Goal: Information Seeking & Learning: Learn about a topic

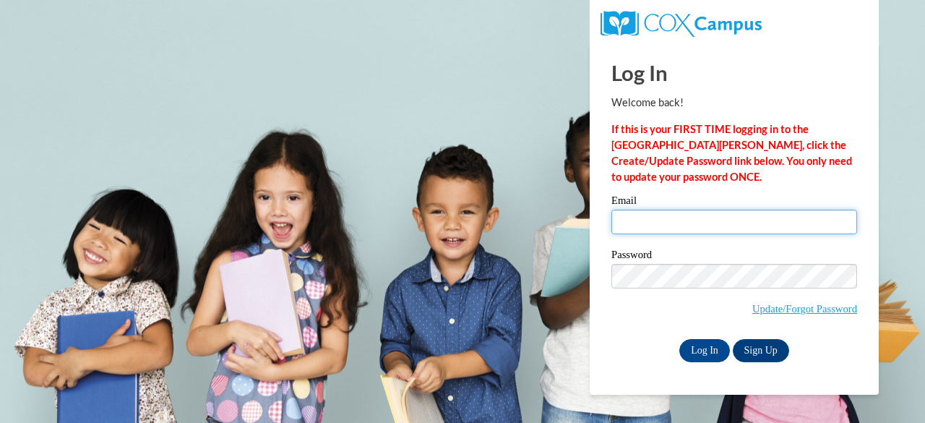
click at [667, 228] on input "Email" at bounding box center [734, 222] width 246 height 25
type input "mcoleman@atlantaspeechschool.org"
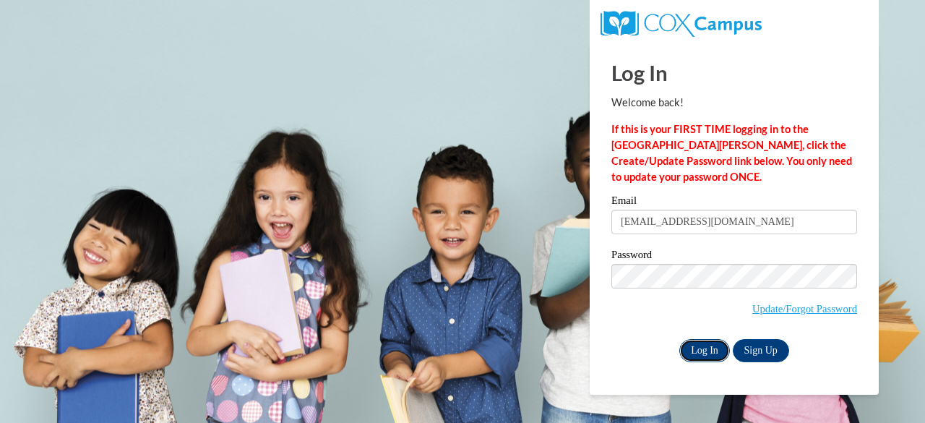
click at [705, 348] on input "Log In" at bounding box center [704, 350] width 51 height 23
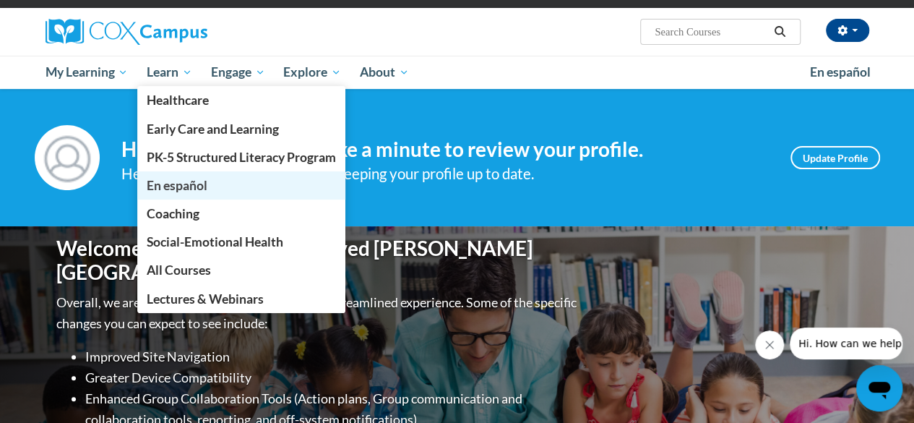
scroll to position [102, 0]
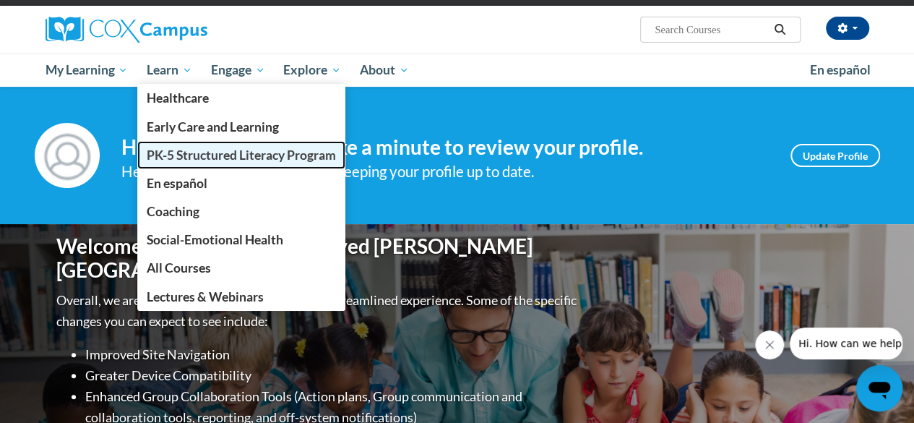
click at [235, 151] on span "PK-5 Structured Literacy Program" at bounding box center [241, 154] width 189 height 15
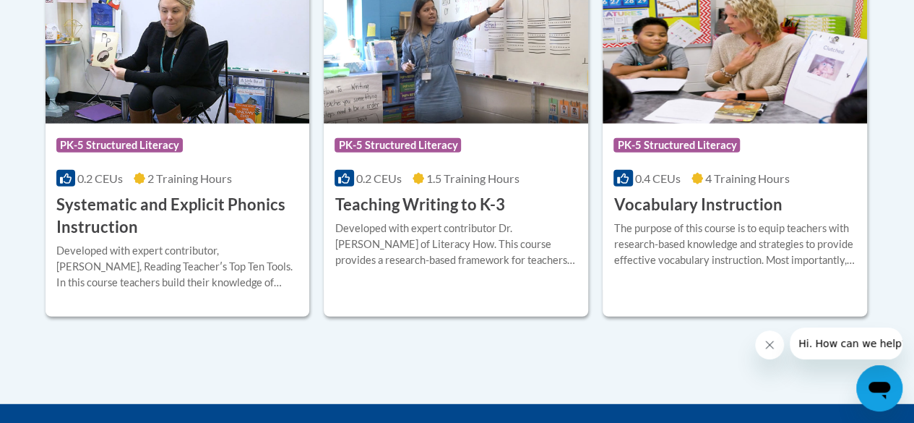
scroll to position [1661, 0]
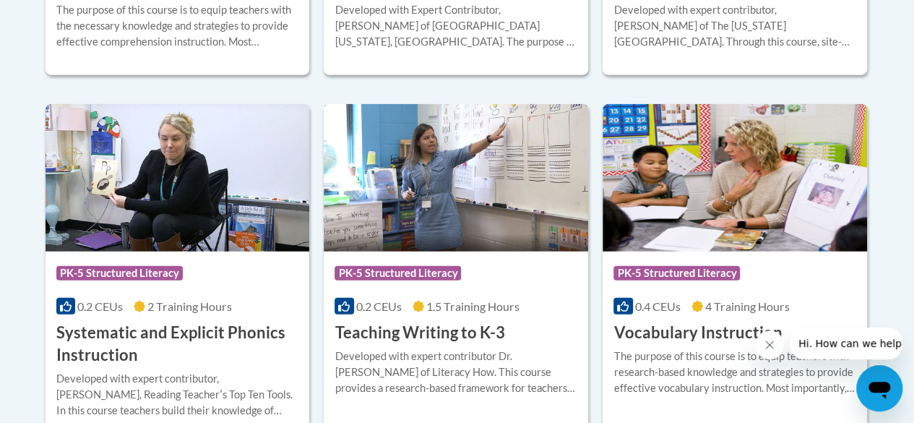
click at [504, 207] on img at bounding box center [456, 177] width 264 height 147
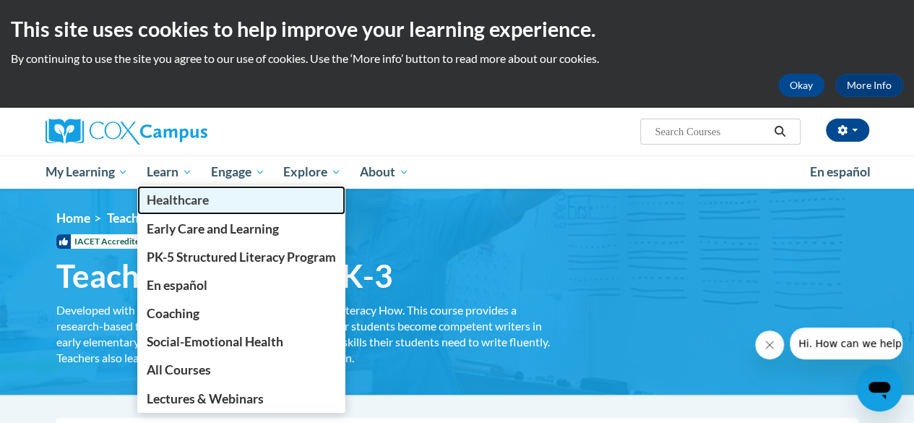
click at [190, 196] on span "Healthcare" at bounding box center [178, 199] width 62 height 15
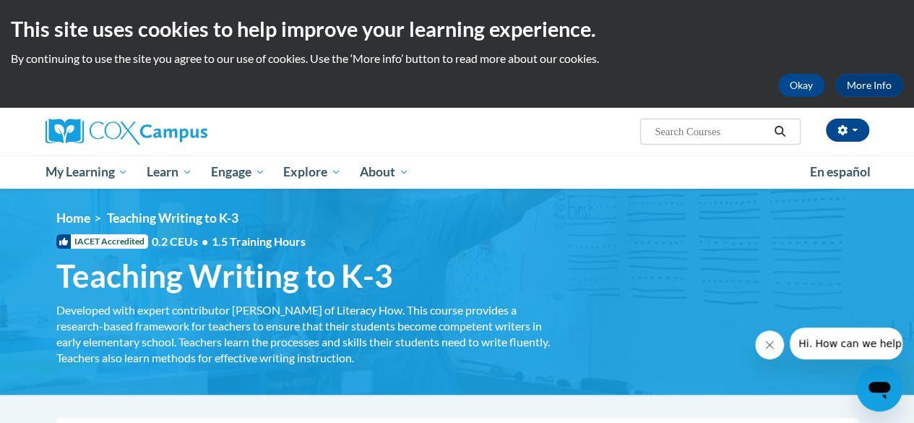
scroll to position [1, 0]
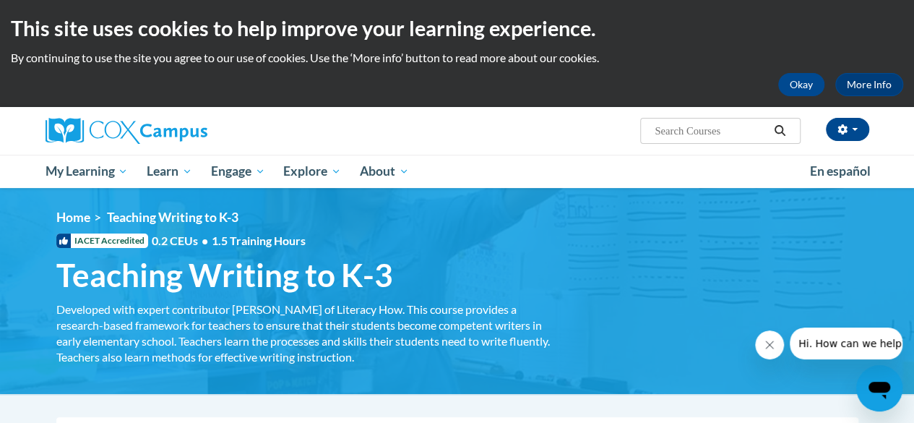
click at [58, 134] on img at bounding box center [127, 131] width 162 height 26
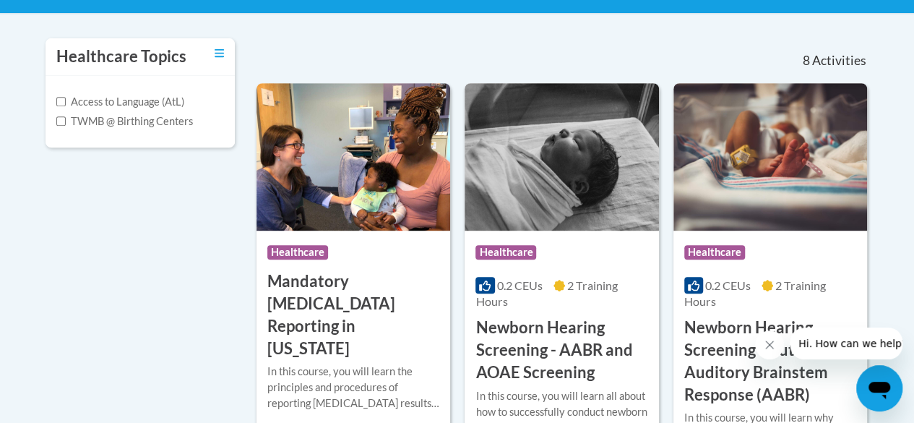
scroll to position [356, 0]
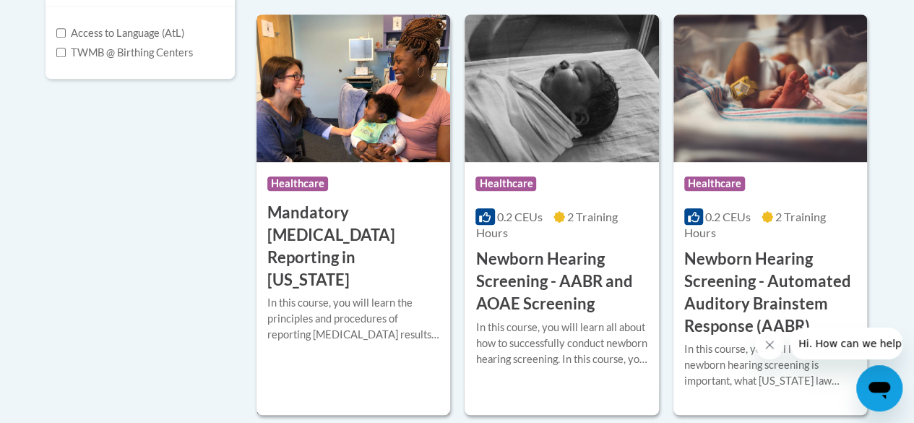
click at [334, 213] on h3 "Mandatory Audiology Reporting in Georgia" at bounding box center [353, 246] width 172 height 89
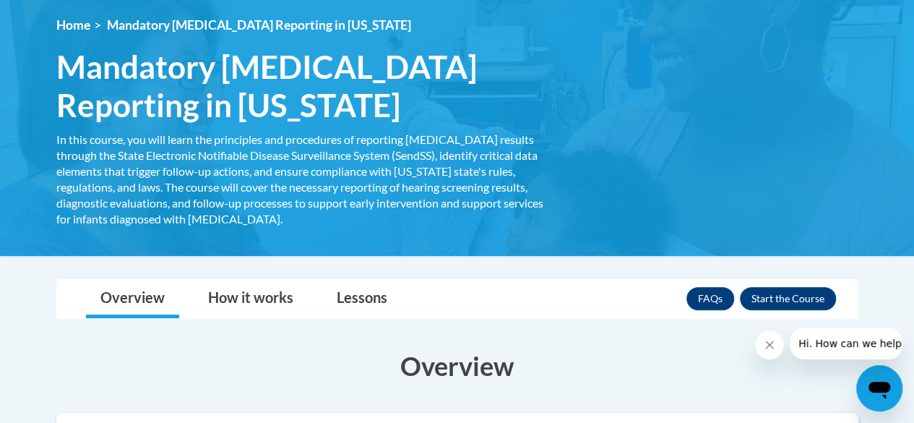
scroll to position [194, 0]
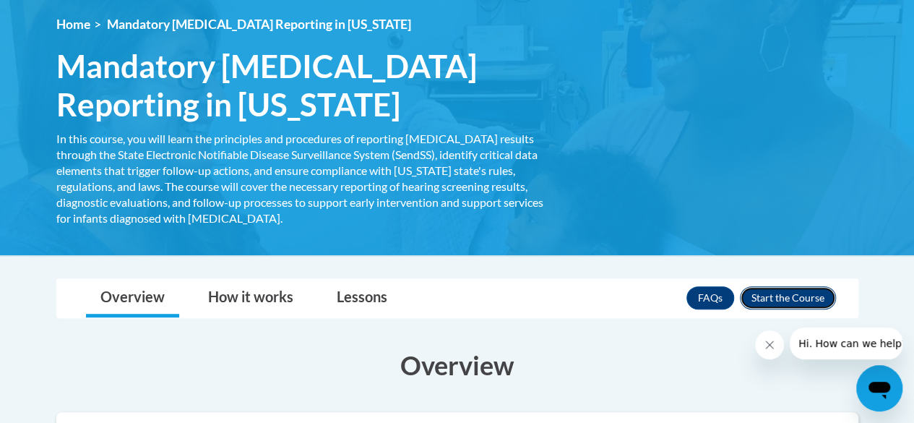
click at [769, 290] on button "Enroll" at bounding box center [788, 297] width 96 height 23
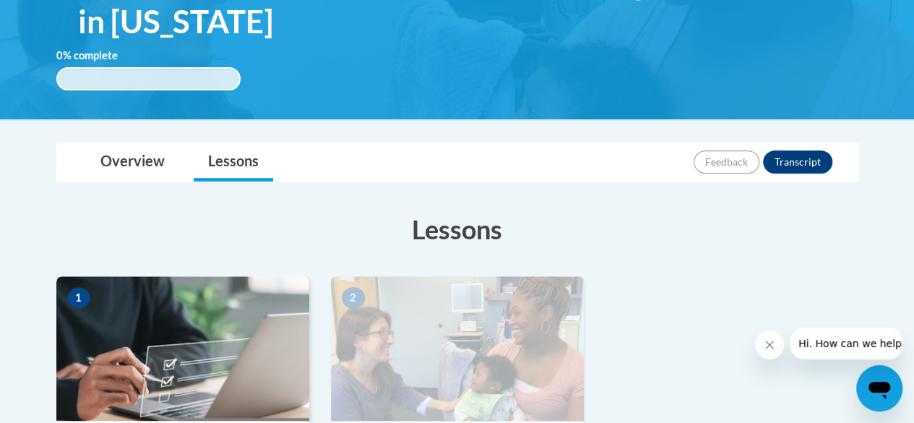
scroll to position [185, 0]
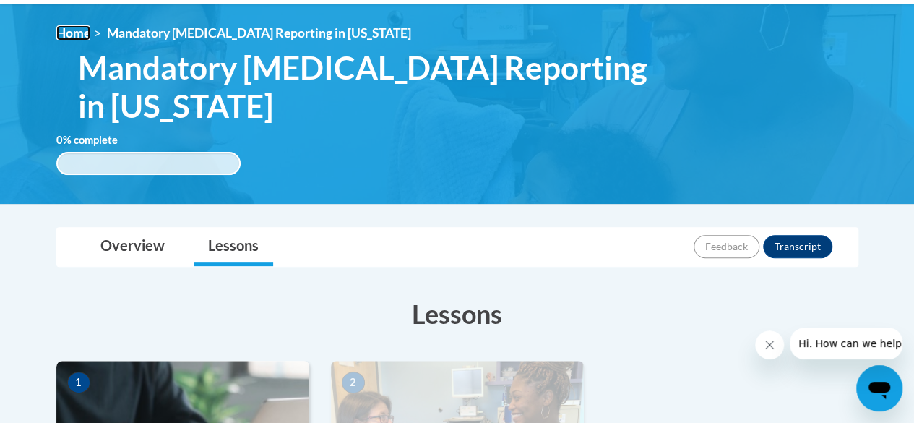
click at [74, 26] on link "Home" at bounding box center [73, 32] width 34 height 15
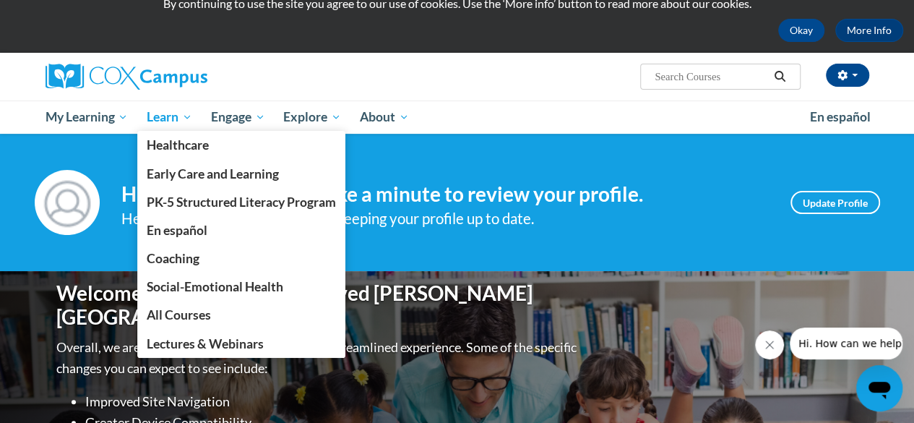
scroll to position [72, 0]
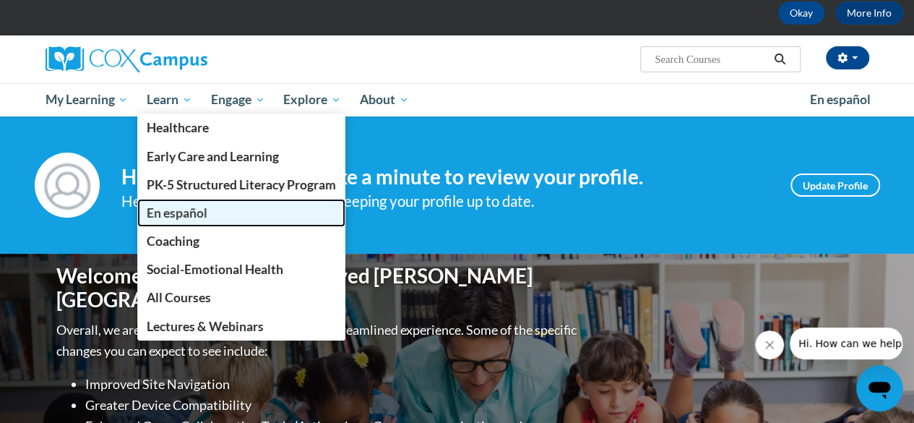
click at [197, 217] on span "En español" at bounding box center [177, 212] width 61 height 15
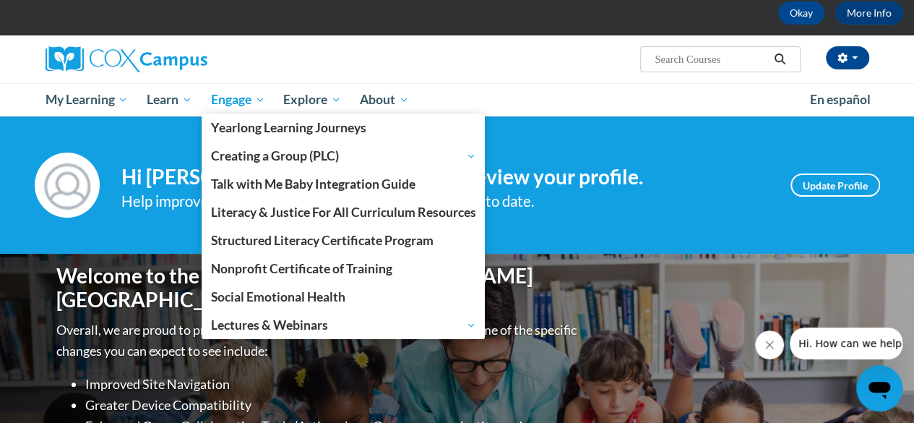
scroll to position [160, 0]
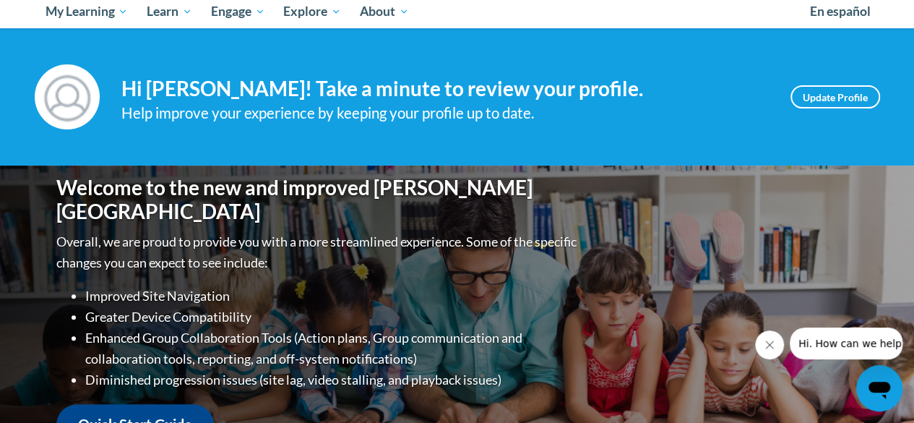
click at [679, 129] on div "Your profile Hi [PERSON_NAME]! Take a minute to review your profile. Help impro…" at bounding box center [457, 96] width 845 height 65
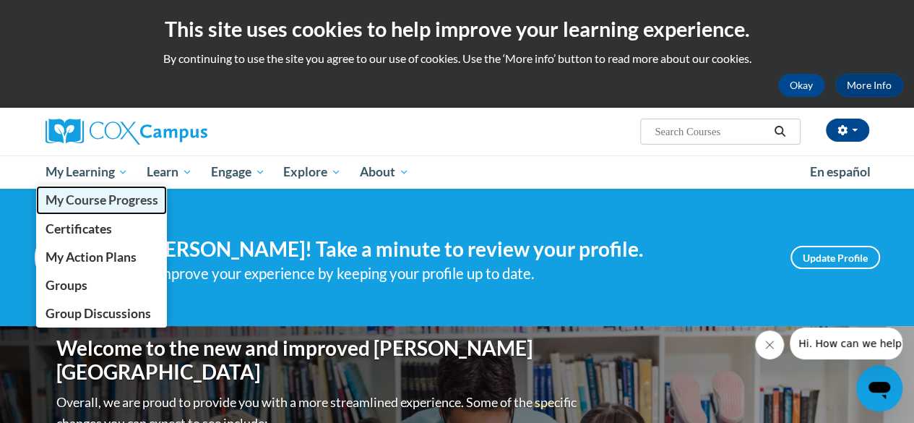
click at [74, 195] on span "My Course Progress" at bounding box center [101, 199] width 113 height 15
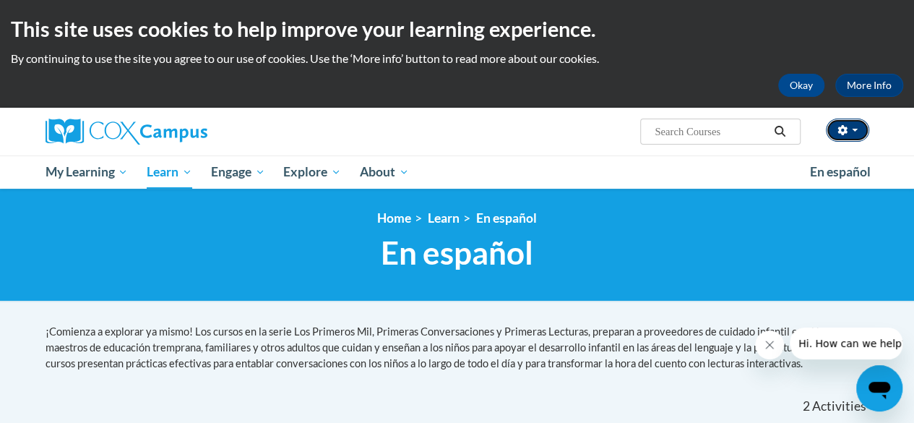
click at [851, 126] on button "button" at bounding box center [847, 130] width 43 height 23
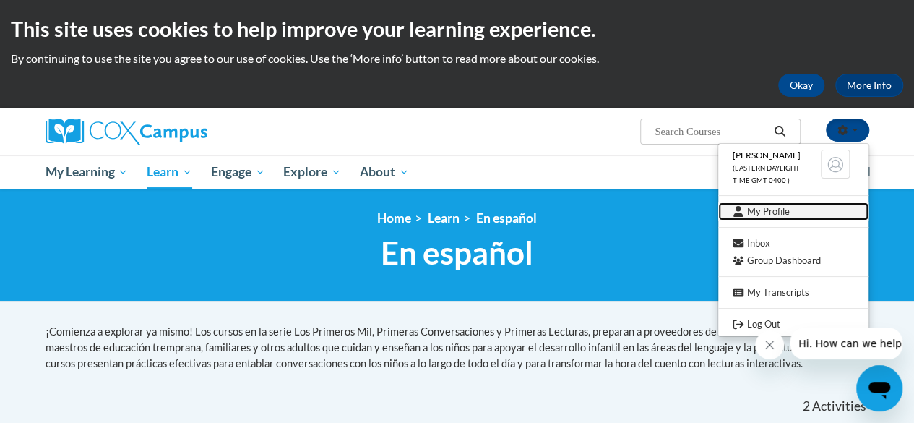
click at [762, 210] on link "My Profile" at bounding box center [793, 211] width 150 height 18
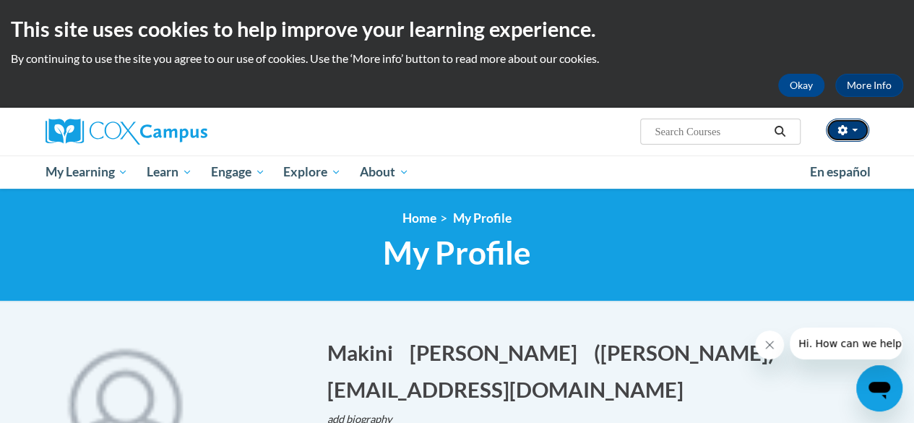
click at [856, 137] on button "button" at bounding box center [847, 130] width 43 height 23
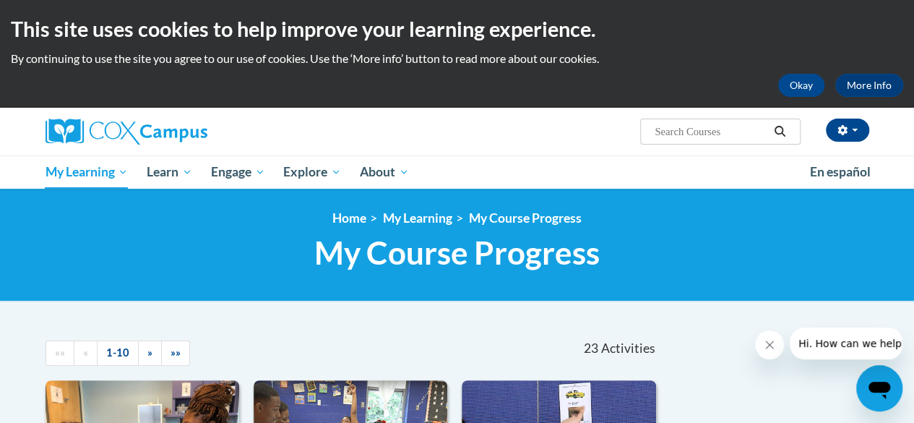
click at [98, 147] on div at bounding box center [176, 132] width 282 height 48
click at [129, 145] on div at bounding box center [176, 132] width 282 height 48
click at [74, 134] on img at bounding box center [127, 132] width 162 height 26
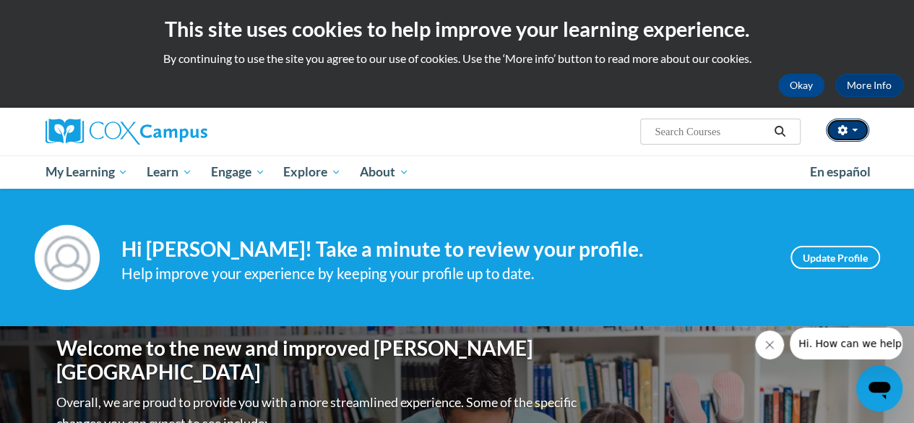
click at [847, 126] on button "button" at bounding box center [847, 130] width 43 height 23
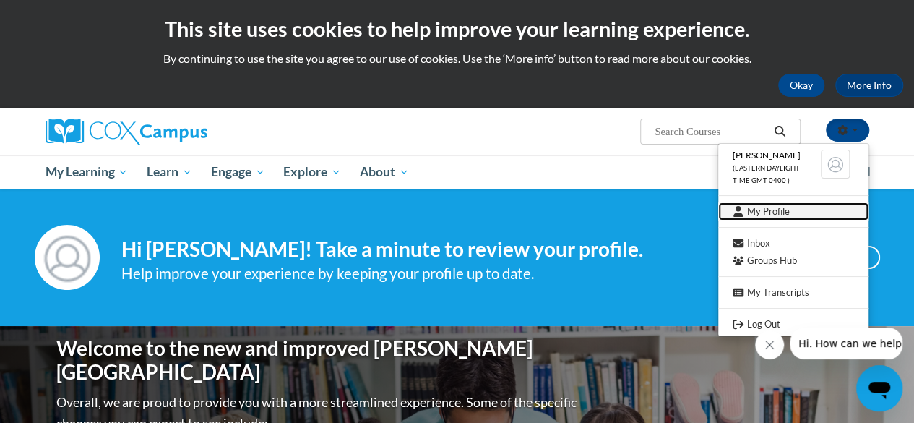
click at [761, 204] on link "My Profile" at bounding box center [793, 211] width 150 height 18
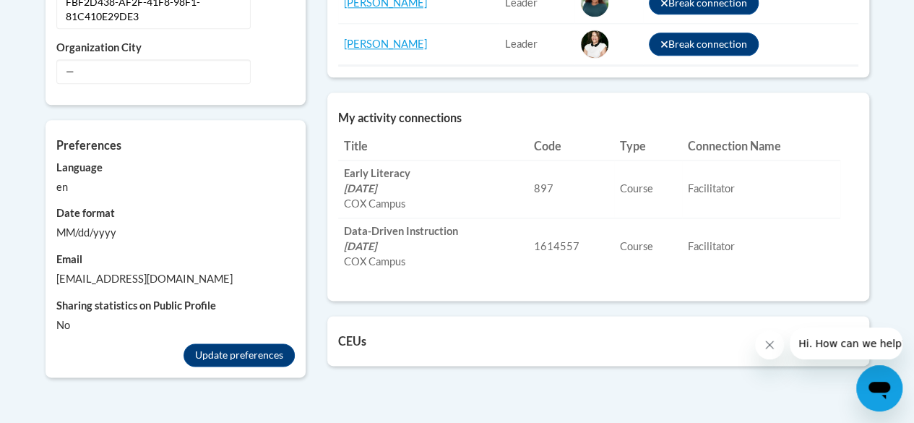
scroll to position [897, 0]
click at [376, 181] on em "06/06/2024" at bounding box center [360, 187] width 33 height 12
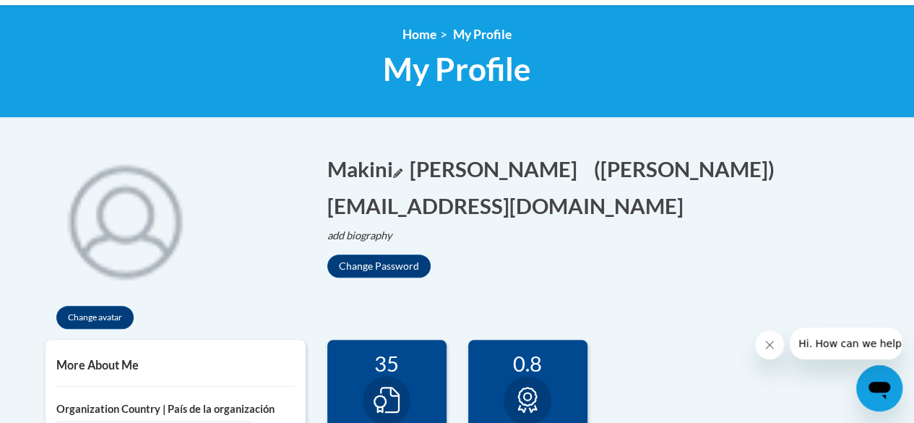
scroll to position [0, 0]
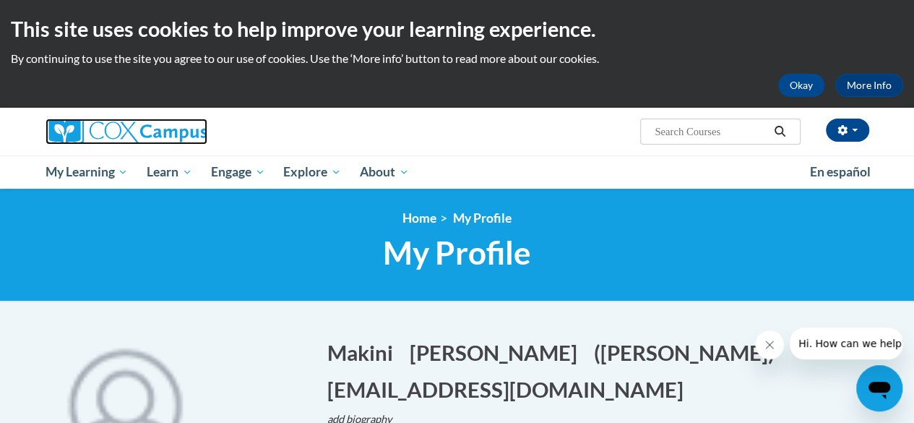
click at [123, 132] on img at bounding box center [127, 132] width 162 height 26
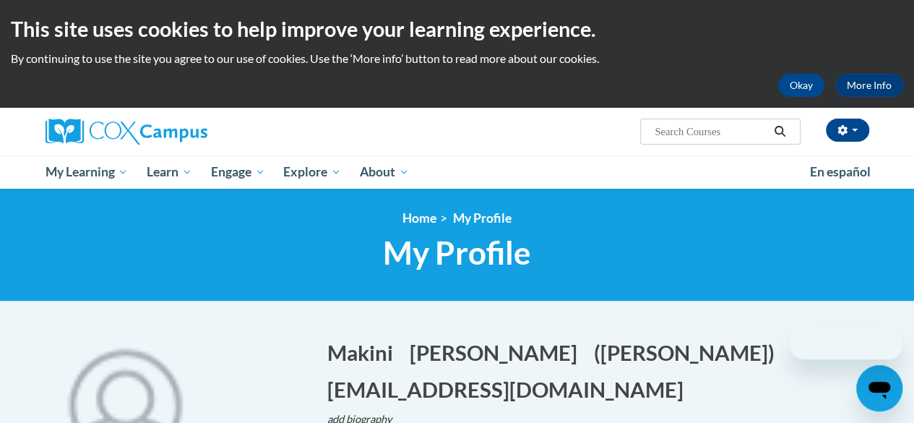
scroll to position [238, 0]
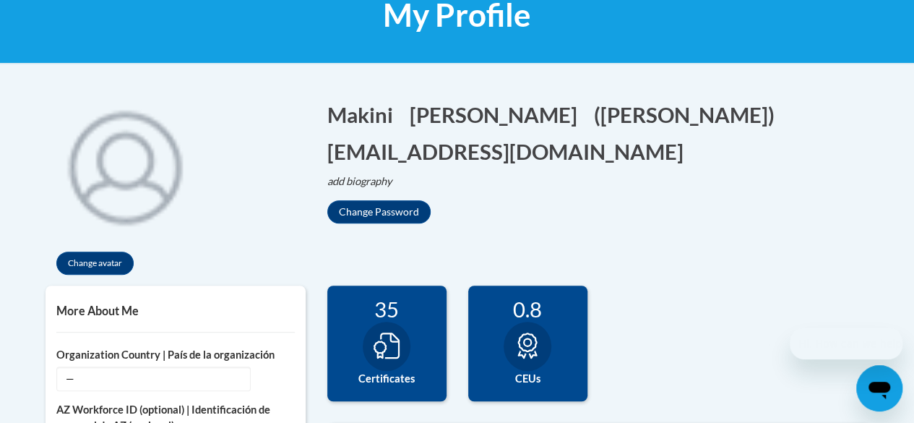
drag, startPoint x: 0, startPoint y: 0, endPoint x: 821, endPoint y: 297, distance: 872.9
click at [821, 297] on div "188 Completions 35 Certificates 0.8 CEUs 0" at bounding box center [598, 353] width 564 height 137
click at [382, 361] on div at bounding box center [387, 346] width 48 height 49
click at [376, 312] on div "35" at bounding box center [387, 308] width 98 height 25
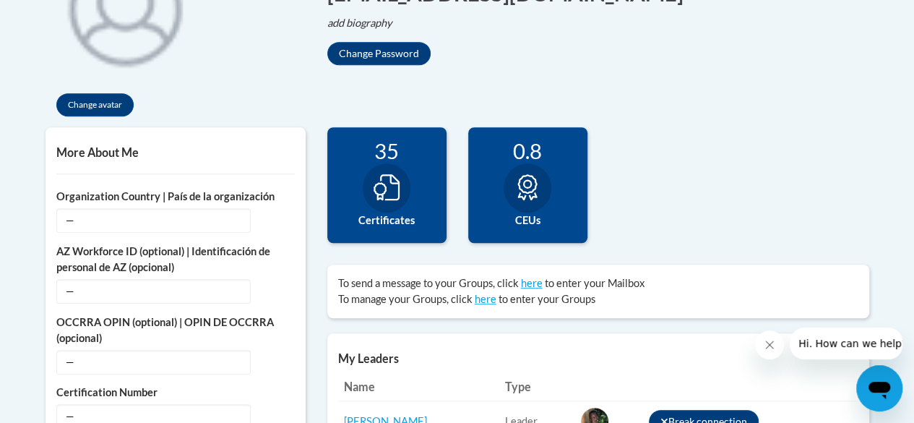
click at [574, 204] on div "0.8 CEUs" at bounding box center [527, 185] width 119 height 116
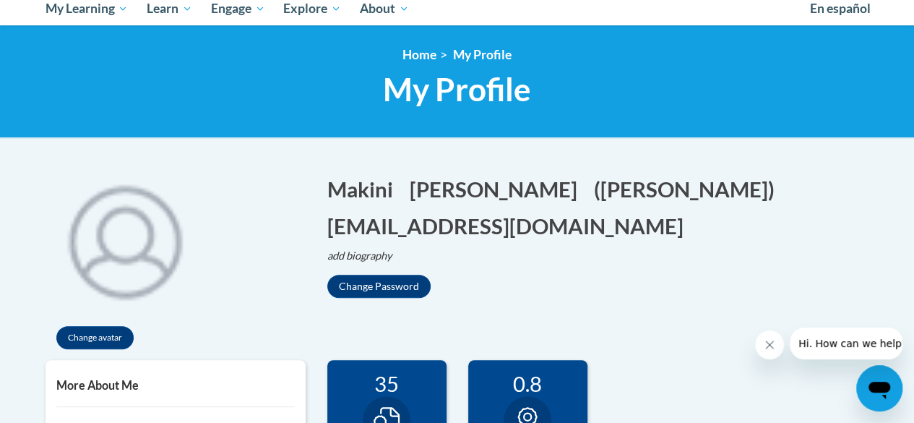
scroll to position [0, 0]
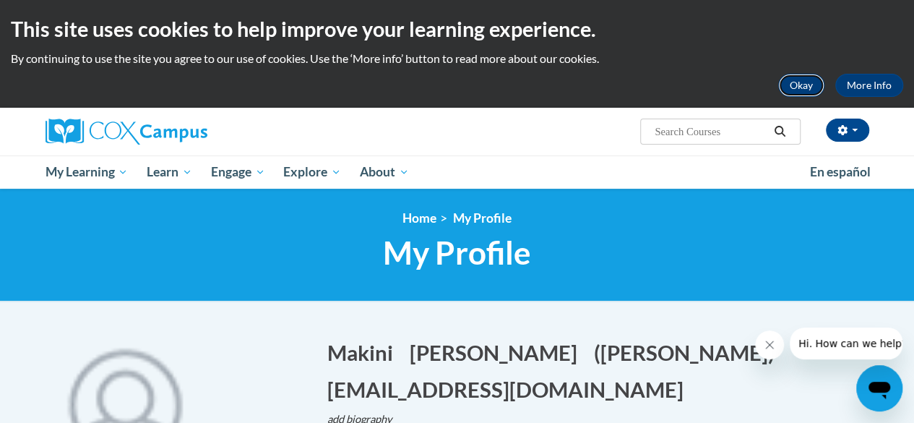
click at [820, 90] on button "Okay" at bounding box center [801, 85] width 46 height 23
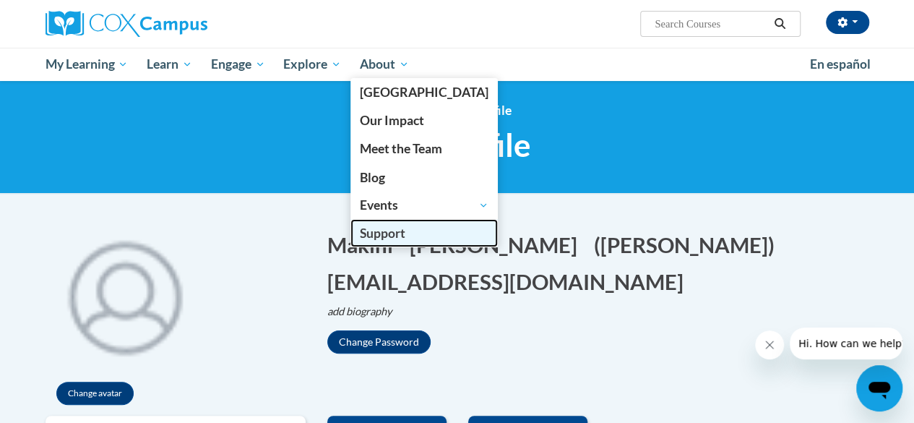
click at [376, 232] on span "Support" at bounding box center [383, 232] width 46 height 15
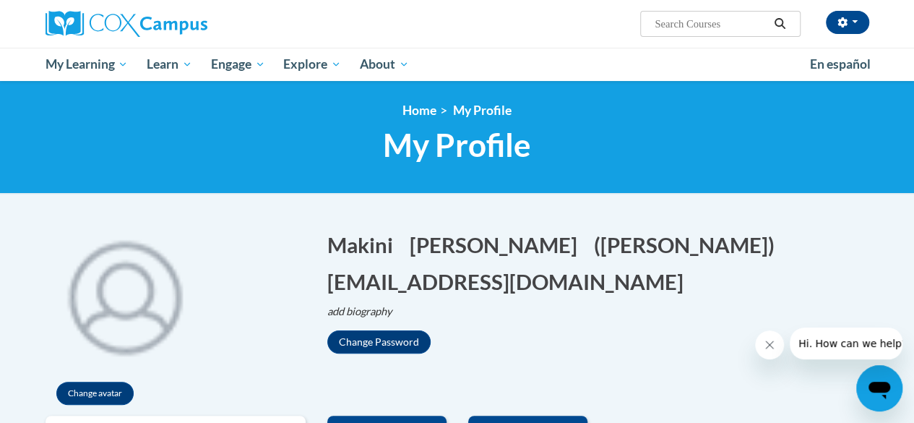
click at [889, 389] on icon "Open messaging window" at bounding box center [879, 388] width 26 height 26
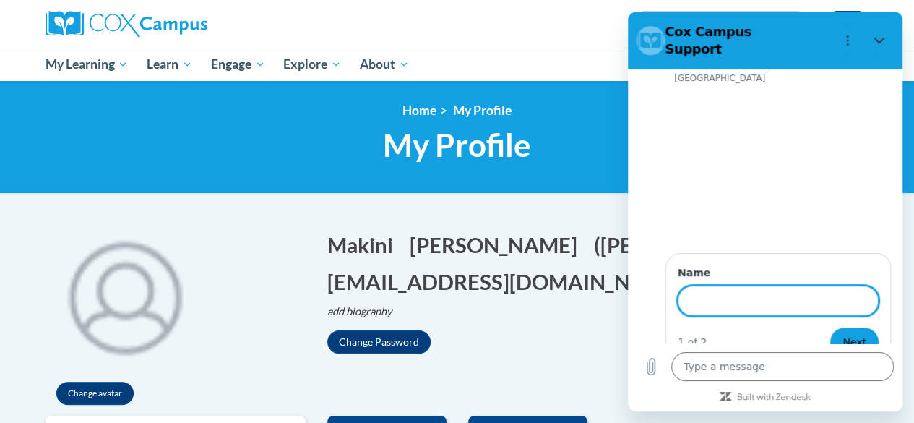
scroll to position [25, 0]
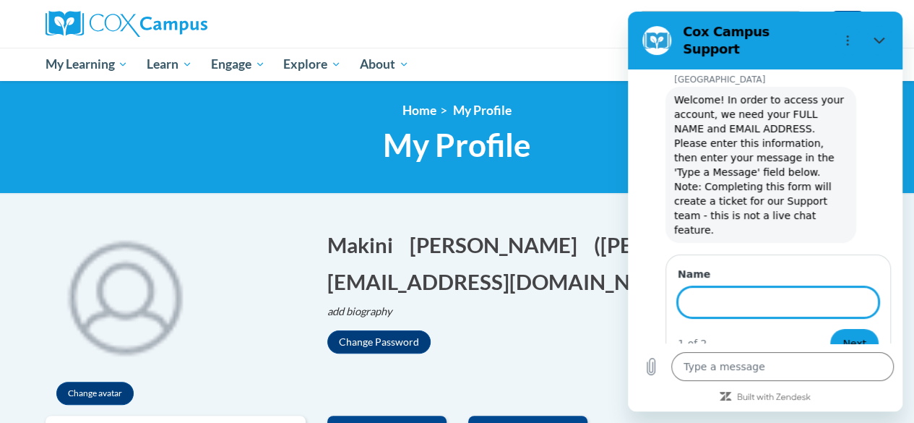
click at [415, 45] on div "Makini Coleman (Eastern Daylight Time GMT-0400 ) My Profile Inbox Group Dashboa…" at bounding box center [457, 24] width 845 height 48
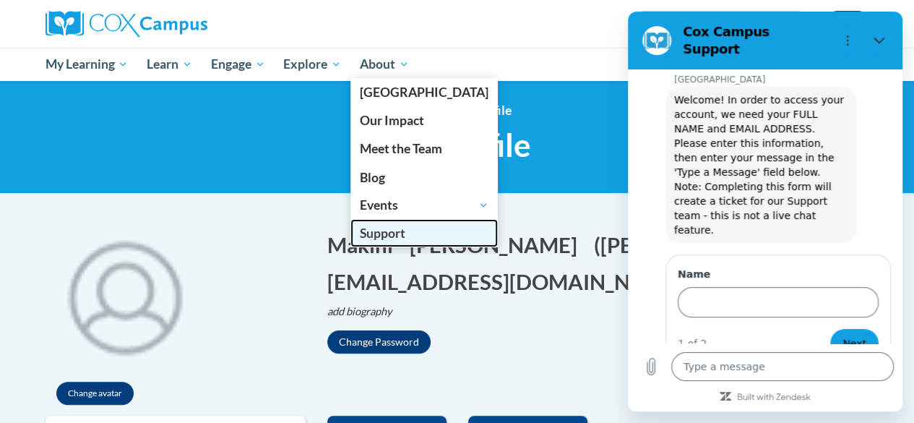
click at [393, 233] on span "Support" at bounding box center [383, 232] width 46 height 15
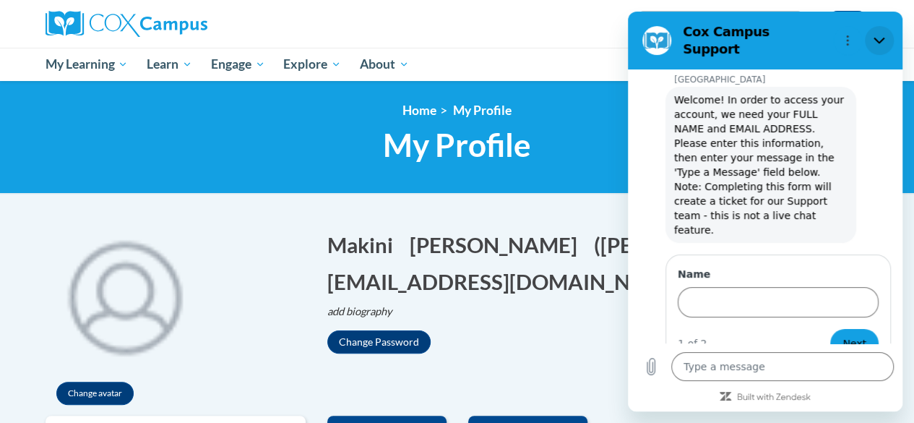
click at [874, 26] on button "Close" at bounding box center [879, 40] width 29 height 29
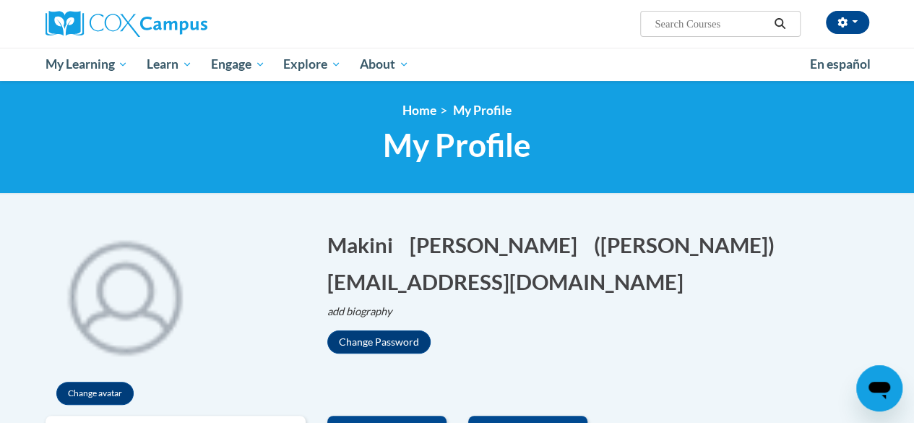
click at [885, 379] on icon "Open messaging window" at bounding box center [879, 388] width 26 height 26
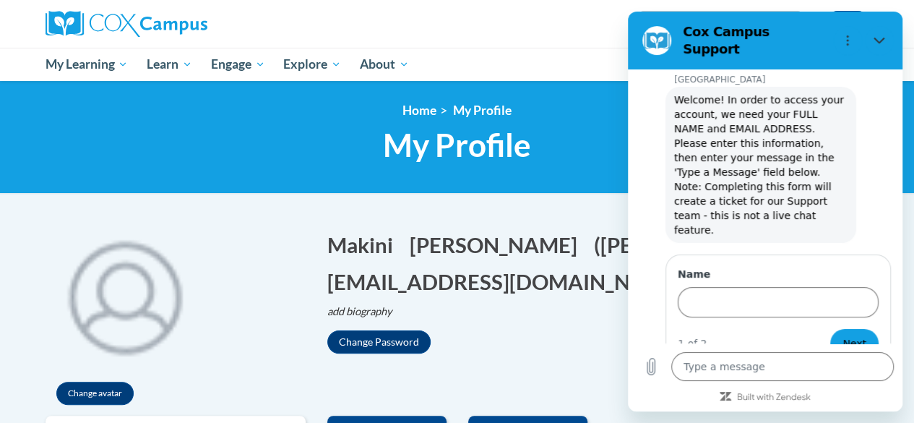
click at [537, 25] on div "Makini Coleman (Eastern Daylight Time GMT-0400 ) My Profile Inbox Group Dashboa…" at bounding box center [598, 18] width 564 height 37
drag, startPoint x: 881, startPoint y: 40, endPoint x: 1508, endPoint y: 51, distance: 627.3
click at [881, 40] on button "Close" at bounding box center [879, 40] width 29 height 29
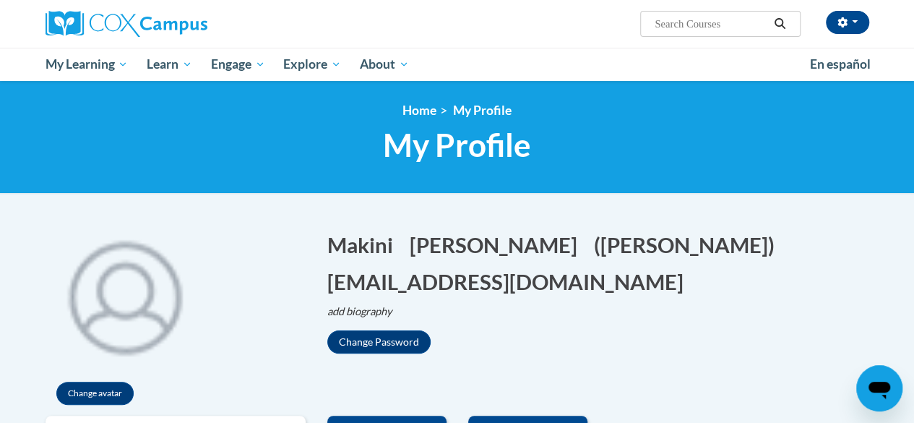
drag, startPoint x: 859, startPoint y: 386, endPoint x: 1087, endPoint y: 718, distance: 403.3
click at [859, 386] on div "Open messaging window" at bounding box center [879, 387] width 43 height 43
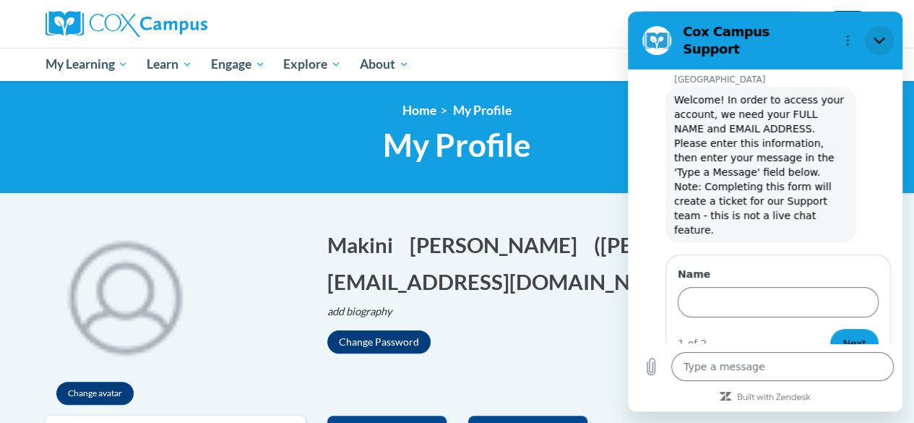
click at [882, 38] on icon "Close" at bounding box center [880, 41] width 12 height 12
type textarea "x"
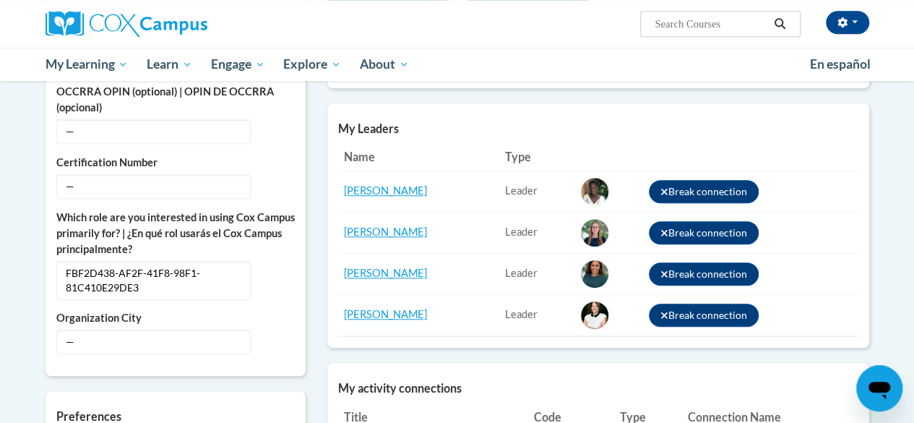
scroll to position [1079, 0]
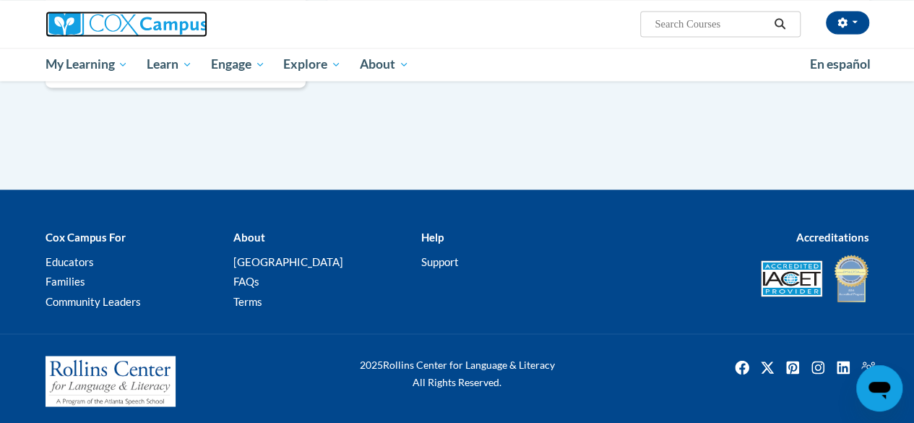
click at [163, 30] on img at bounding box center [127, 24] width 162 height 26
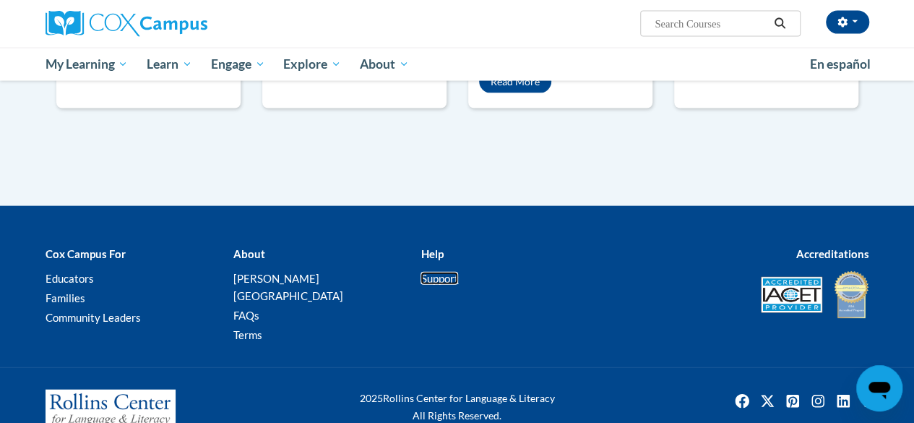
click at [436, 272] on link "Support" at bounding box center [440, 278] width 38 height 13
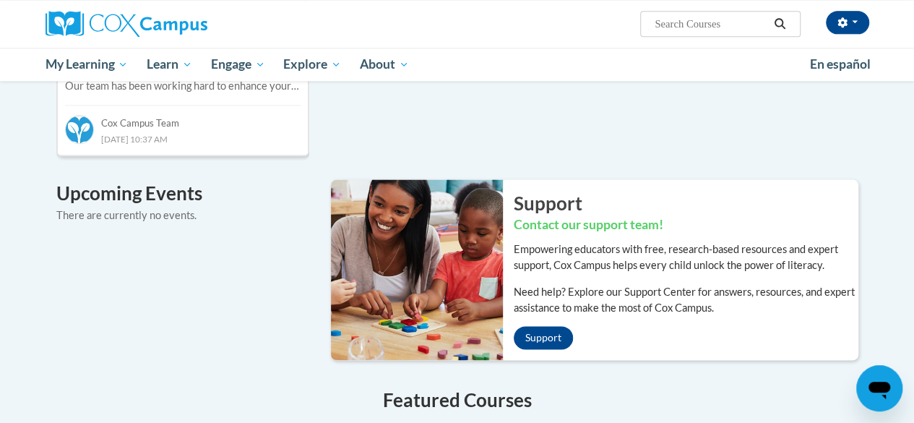
scroll to position [873, 0]
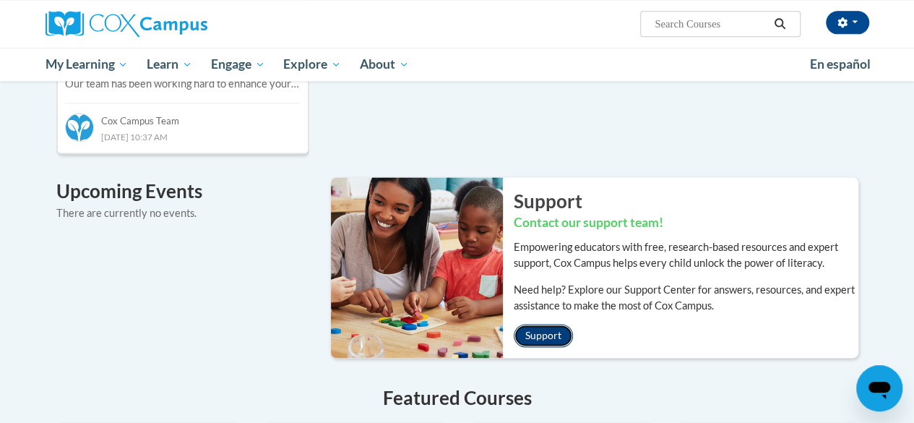
click at [540, 324] on link "Support" at bounding box center [543, 335] width 59 height 23
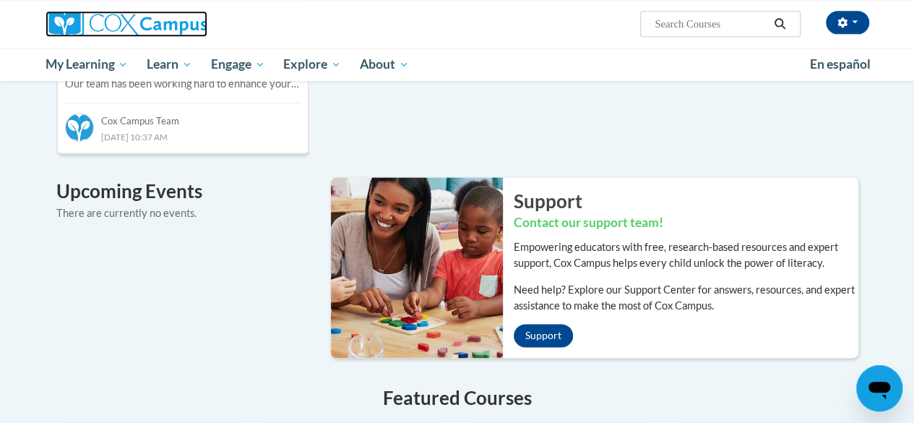
click at [165, 22] on img at bounding box center [127, 24] width 162 height 26
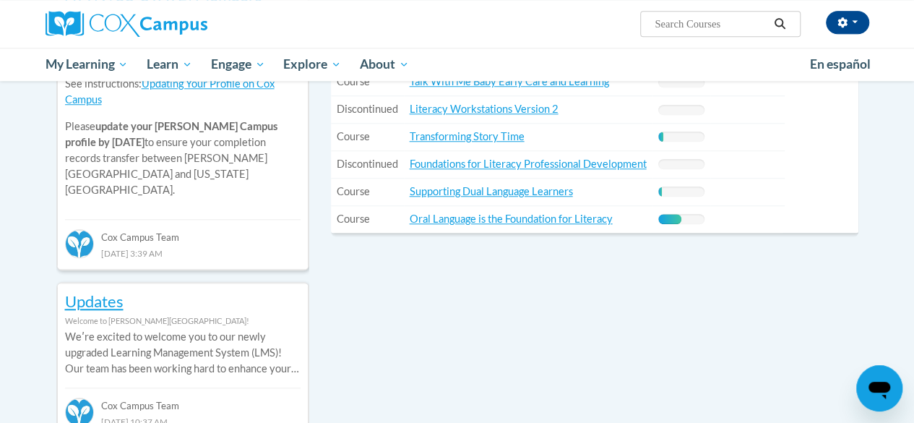
scroll to position [549, 0]
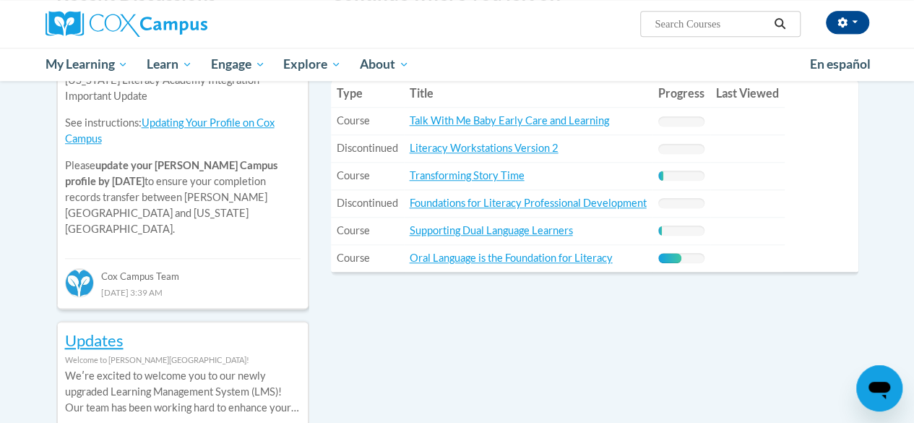
click at [886, 420] on div "Your profile Hi Makini Coleman! Take a minute to review your profile. Help impr…" at bounding box center [457, 352] width 914 height 1640
click at [884, 400] on icon "Open messaging window" at bounding box center [879, 388] width 26 height 26
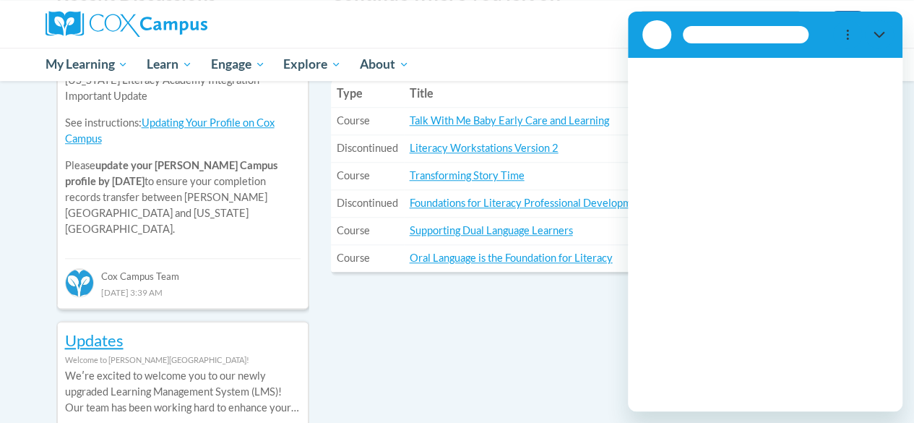
scroll to position [0, 0]
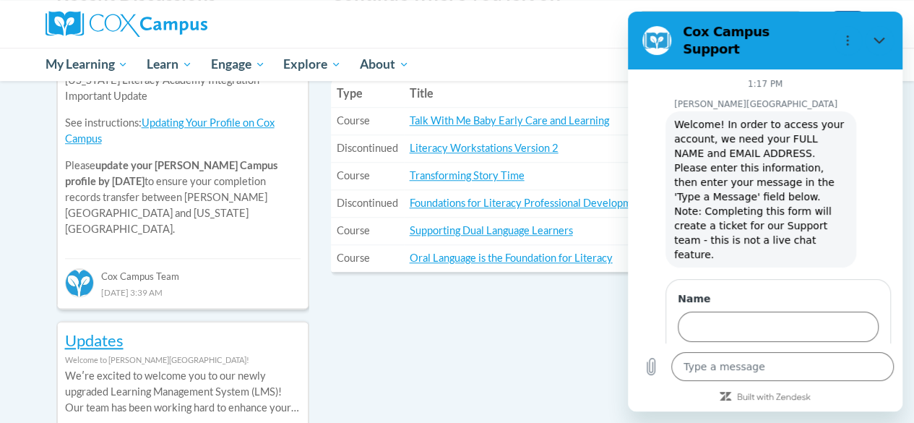
click at [882, 38] on icon "Close" at bounding box center [880, 41] width 12 height 12
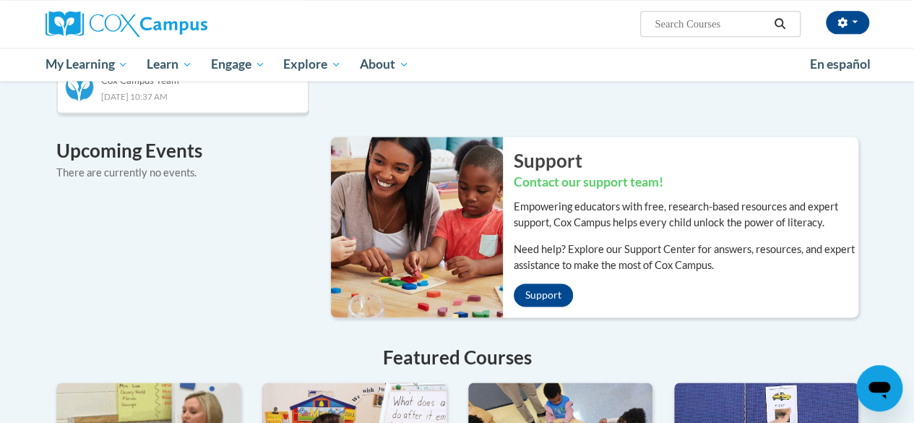
scroll to position [914, 0]
click at [546, 283] on link "Support" at bounding box center [543, 294] width 59 height 23
type textarea "x"
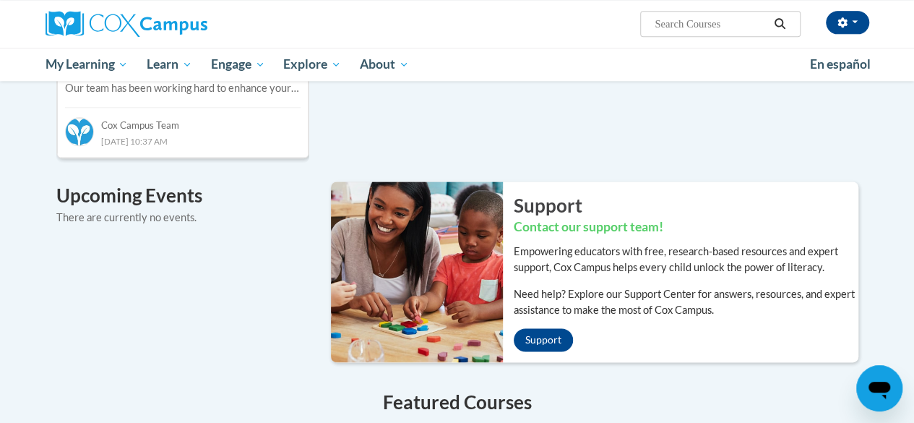
scroll to position [828, 0]
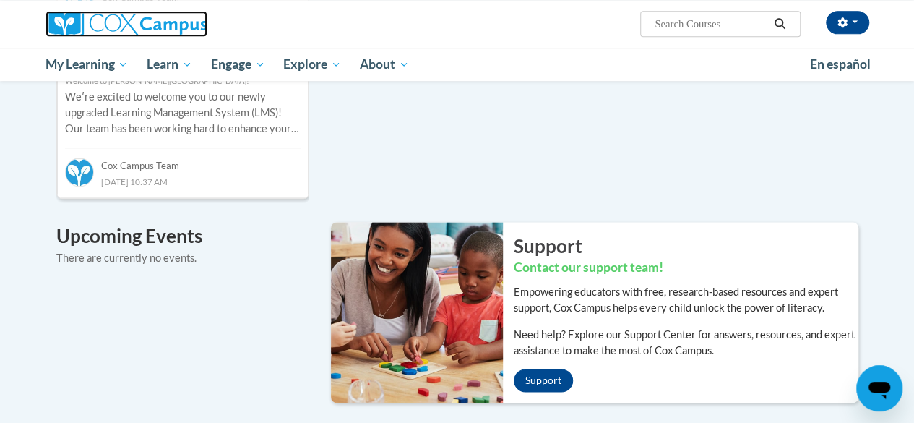
click at [188, 17] on img at bounding box center [127, 24] width 162 height 26
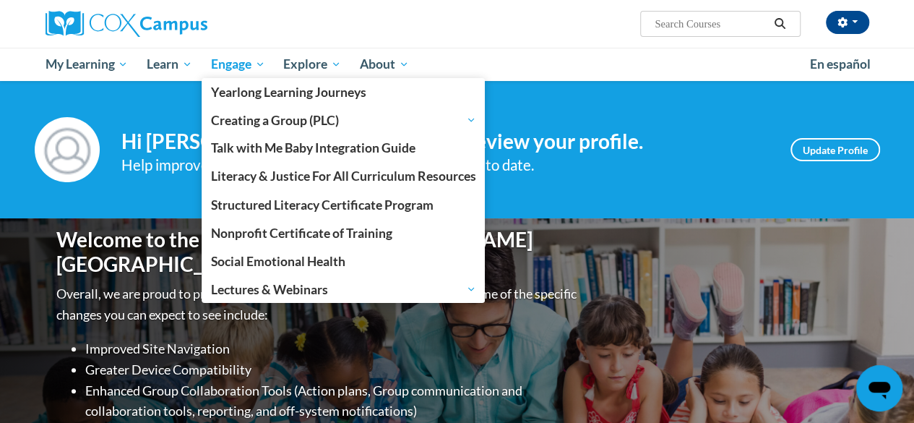
click at [232, 77] on link "Engage" at bounding box center [238, 64] width 73 height 33
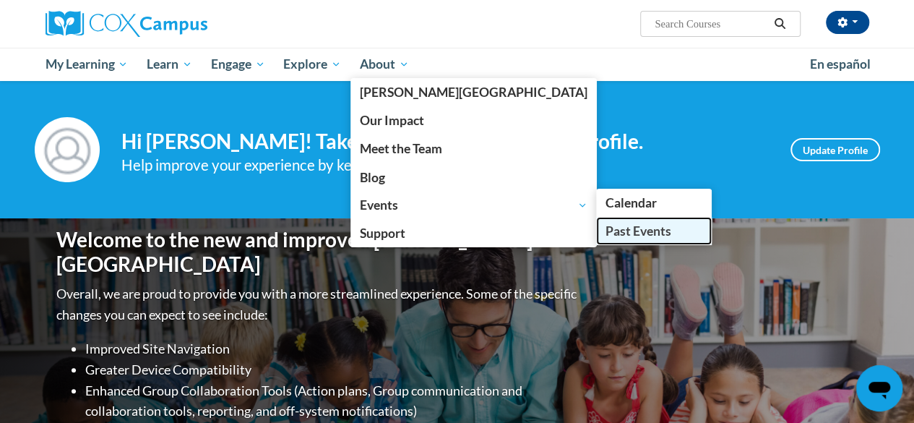
click at [596, 228] on link "Past Events" at bounding box center [654, 231] width 116 height 28
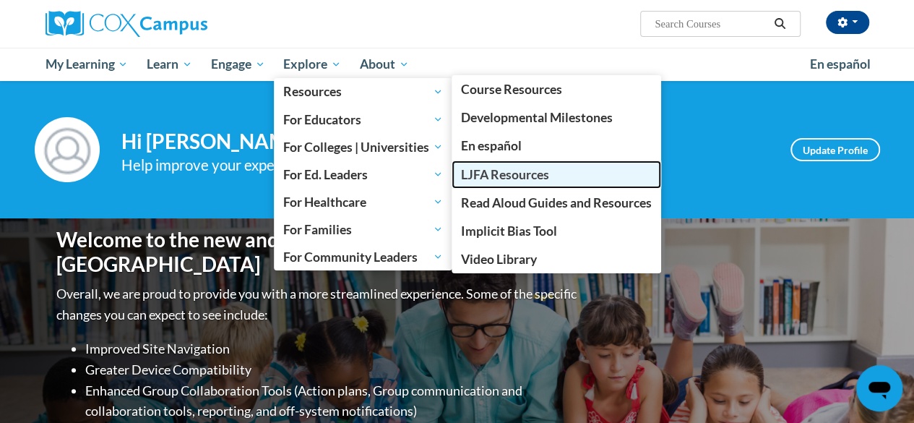
click at [540, 173] on span "LJFA Resources" at bounding box center [505, 174] width 88 height 15
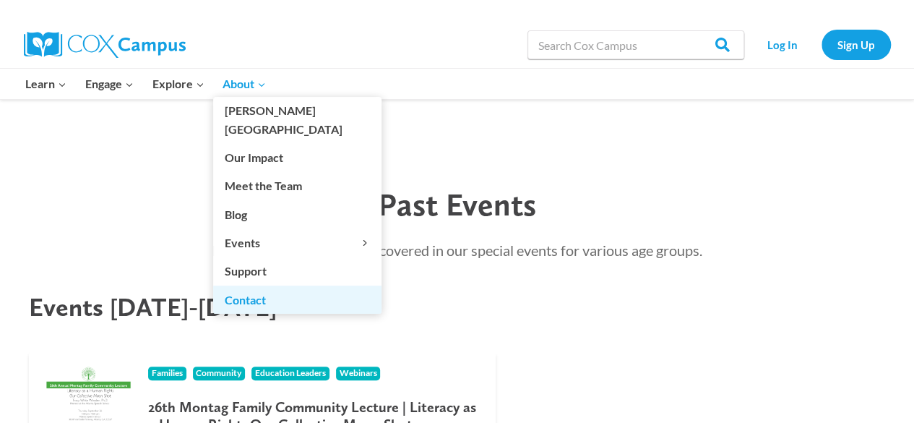
click at [274, 285] on link "Contact" at bounding box center [297, 298] width 168 height 27
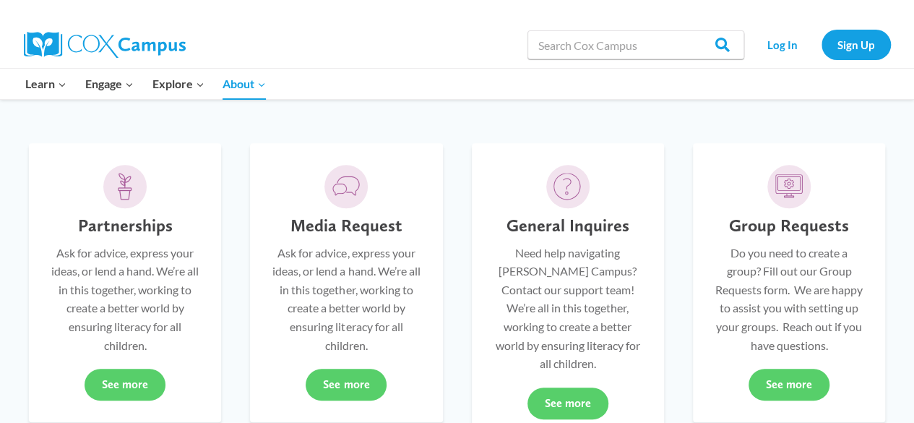
scroll to position [347, 0]
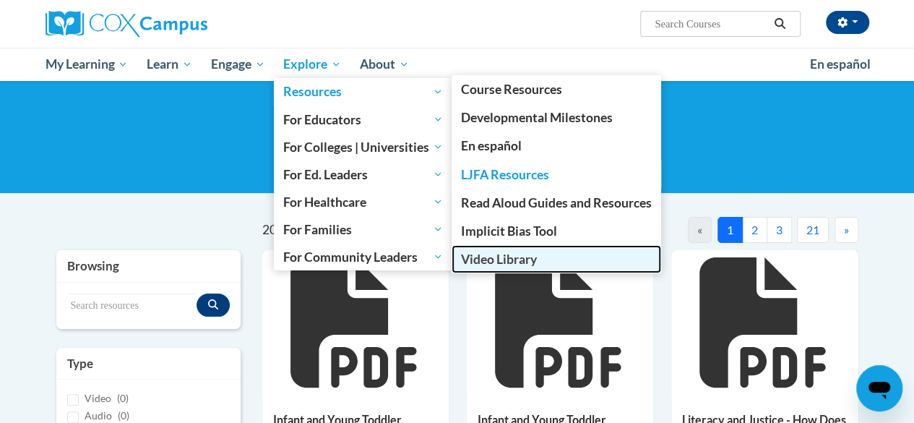
click at [496, 259] on span "Video Library" at bounding box center [499, 258] width 76 height 15
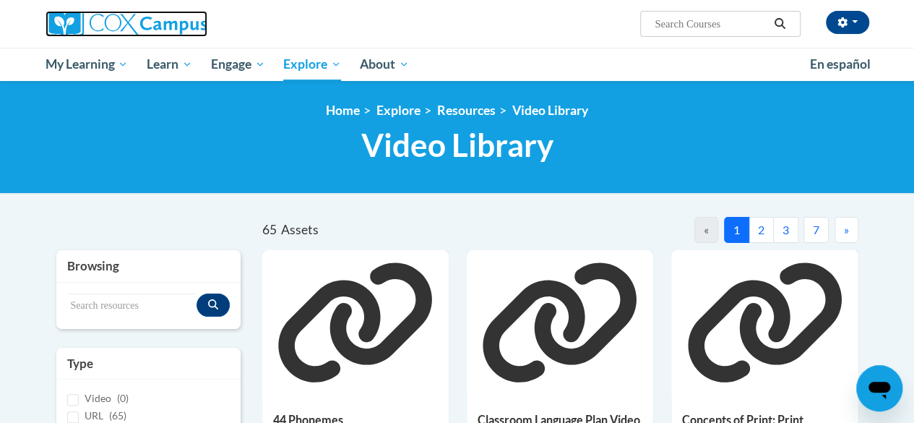
click at [147, 20] on img at bounding box center [127, 24] width 162 height 26
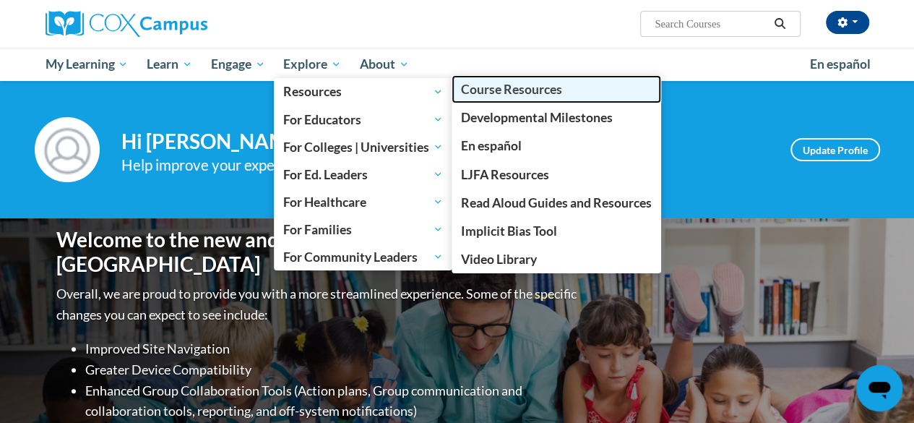
click at [548, 93] on span "Course Resources" at bounding box center [511, 89] width 101 height 15
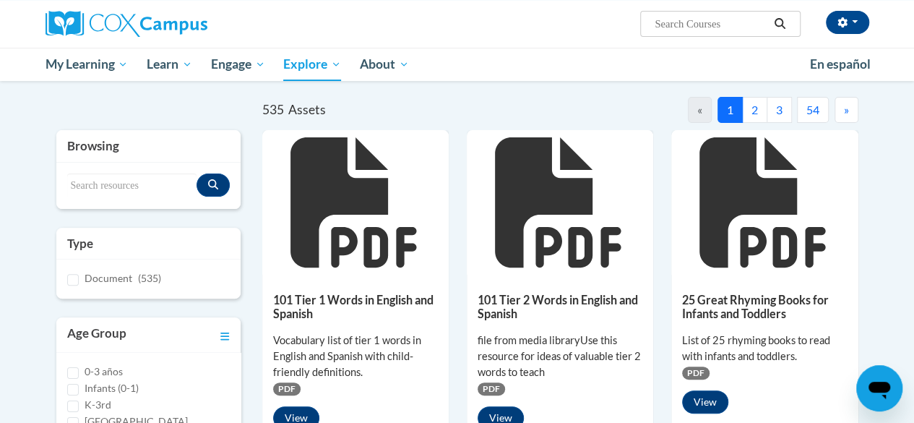
scroll to position [222, 0]
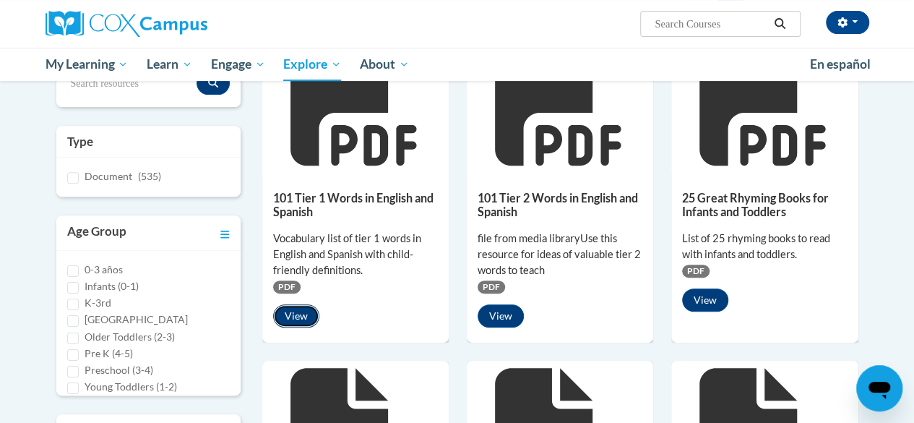
click at [290, 316] on button "View" at bounding box center [296, 315] width 46 height 23
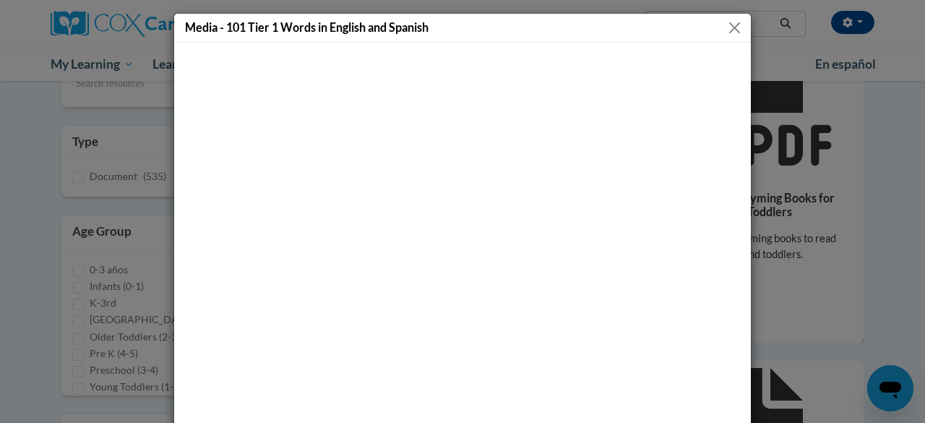
click at [725, 22] on button "Close" at bounding box center [734, 28] width 18 height 18
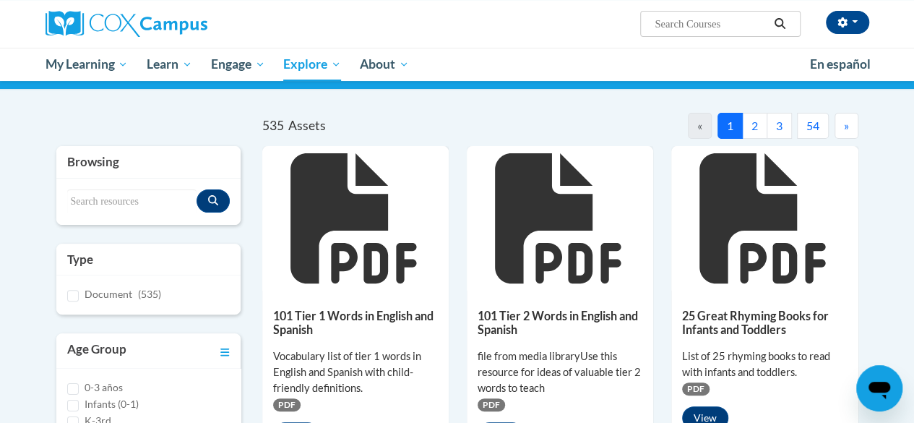
scroll to position [102, 0]
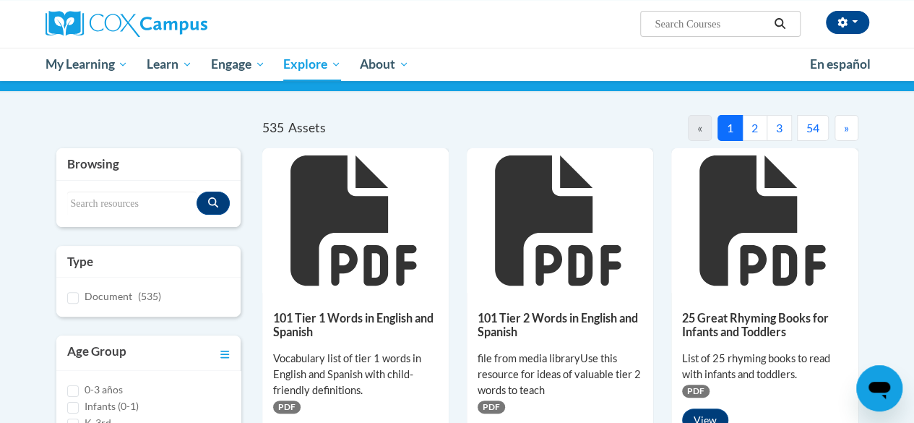
click at [343, 274] on icon at bounding box center [355, 220] width 130 height 130
click at [334, 332] on h5 "101 Tier 1 Words in English and Spanish" at bounding box center [355, 325] width 165 height 28
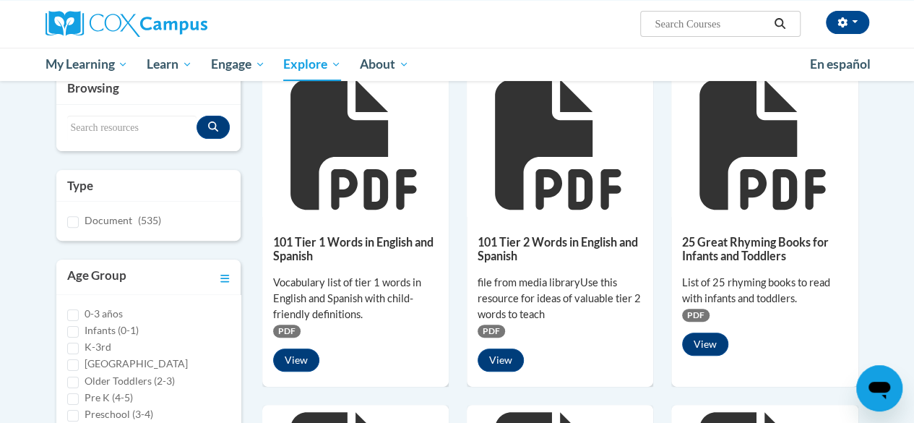
scroll to position [90, 0]
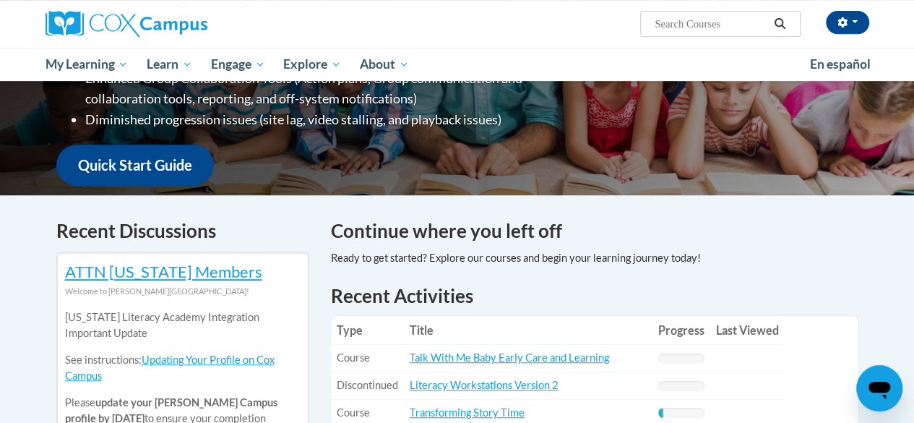
scroll to position [228, 0]
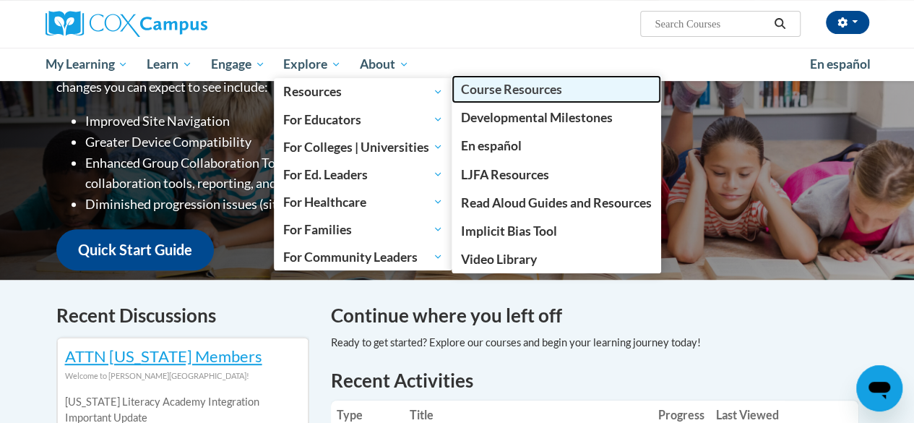
click at [582, 95] on link "Course Resources" at bounding box center [557, 89] width 210 height 28
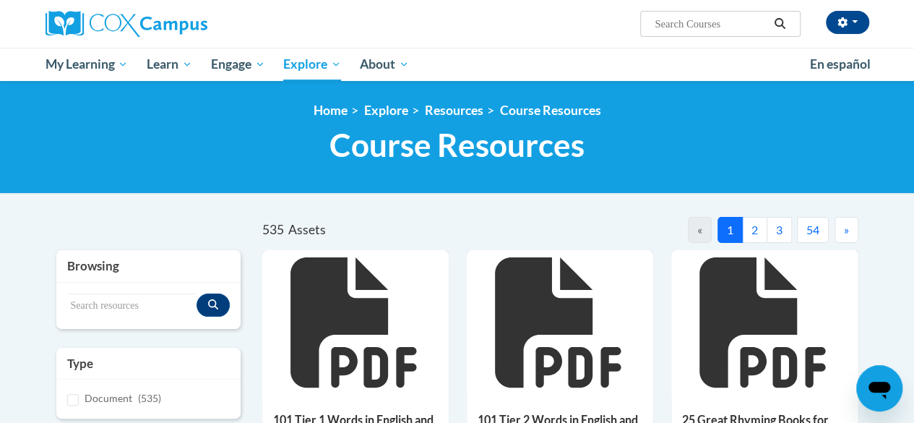
click at [780, 231] on button "3" at bounding box center [779, 230] width 25 height 26
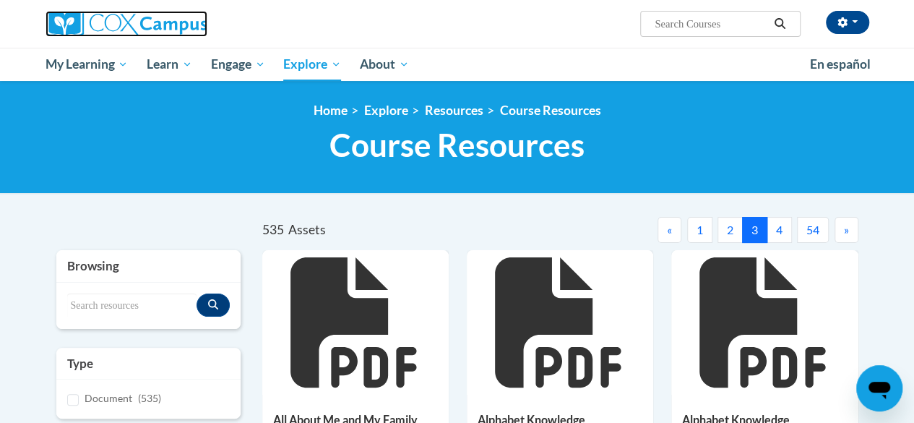
click at [182, 20] on img at bounding box center [127, 24] width 162 height 26
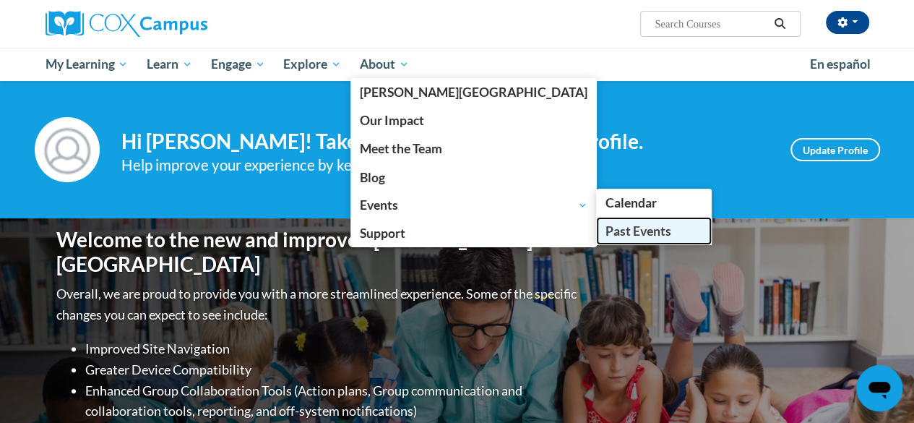
click at [605, 231] on span "Past Events" at bounding box center [638, 230] width 66 height 15
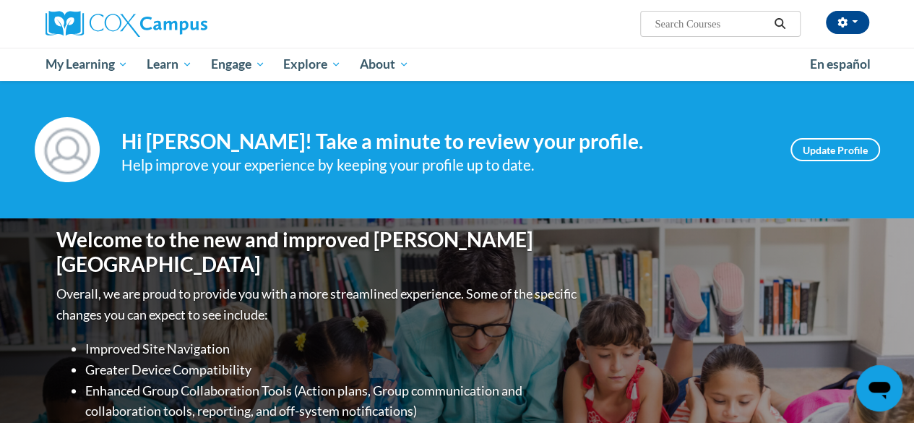
click at [678, 15] on input "Search..." at bounding box center [711, 23] width 116 height 17
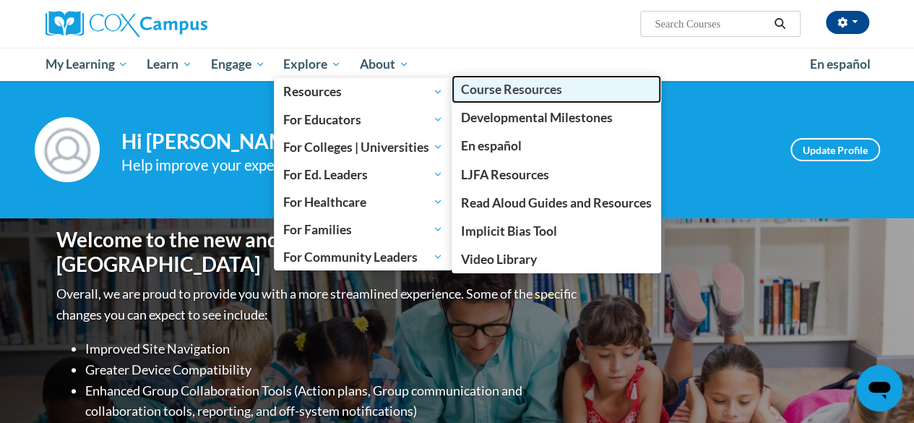
click at [505, 98] on link "Course Resources" at bounding box center [557, 89] width 210 height 28
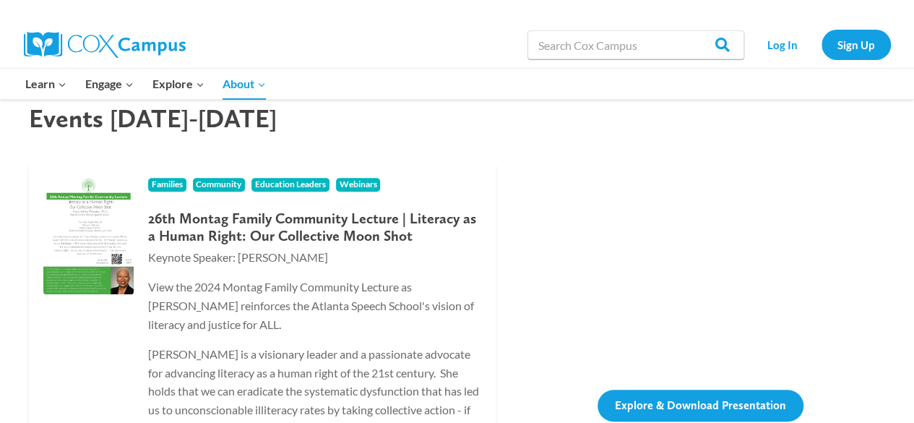
scroll to position [196, 0]
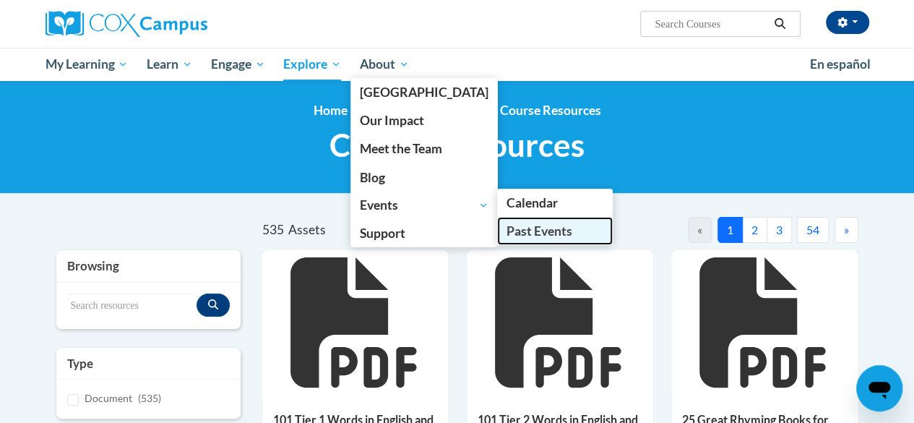
click at [522, 242] on link "Past Events" at bounding box center [555, 231] width 116 height 28
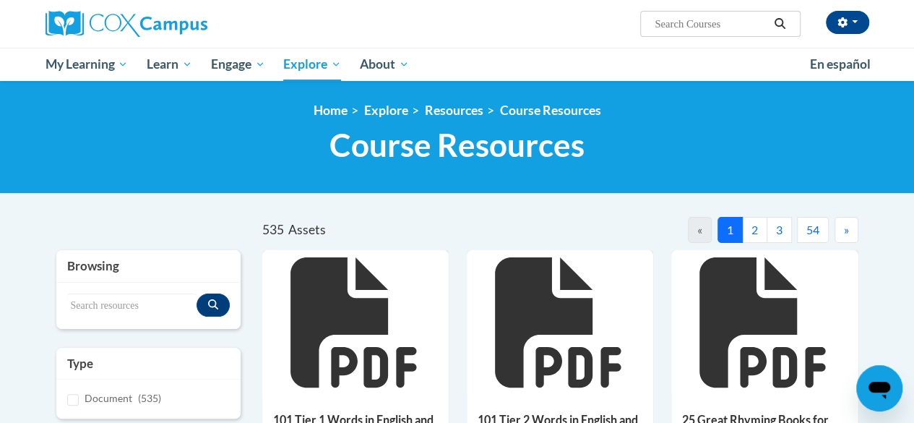
click at [708, 18] on input "Search..." at bounding box center [711, 23] width 116 height 17
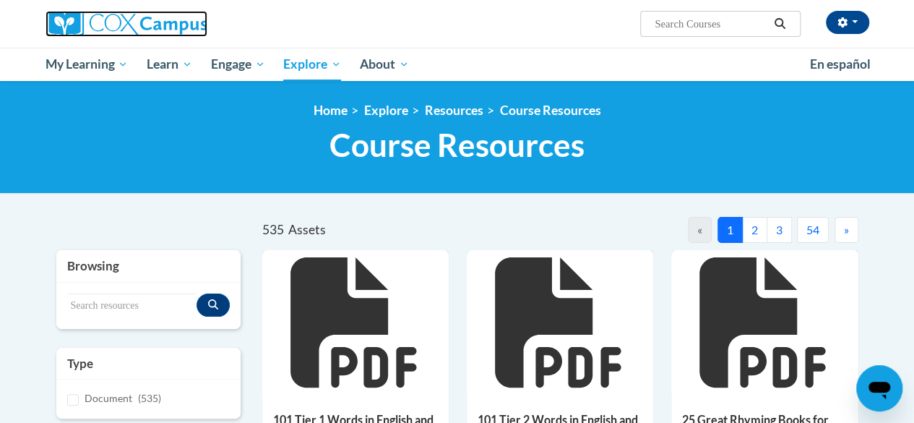
click at [165, 20] on img at bounding box center [127, 24] width 162 height 26
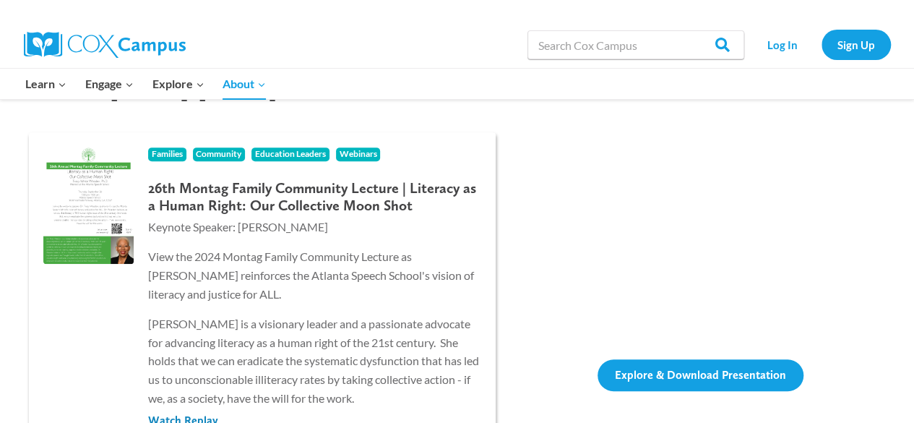
scroll to position [218, 0]
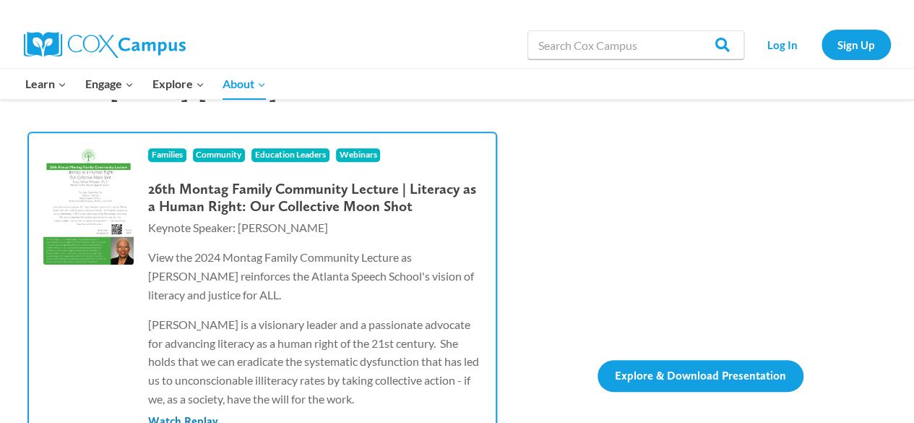
click at [249, 303] on p "View the 2024 Montag Family Community Lecture as Dr. Weeden reinforces the Atla…" at bounding box center [314, 276] width 333 height 56
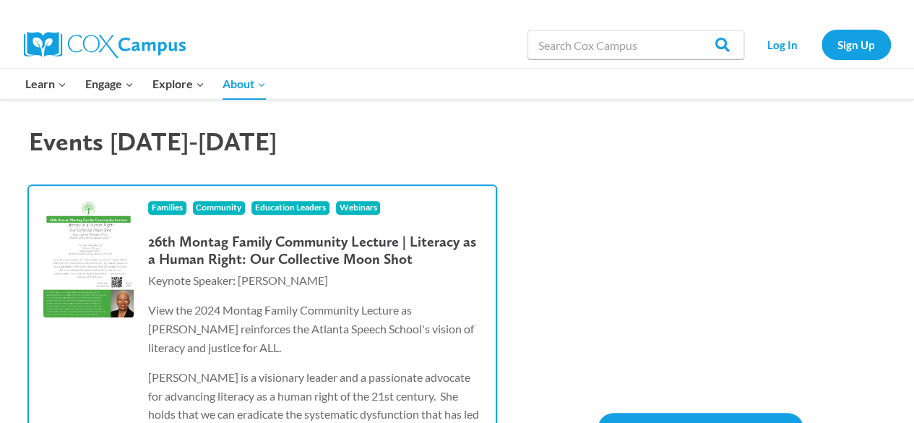
scroll to position [0, 0]
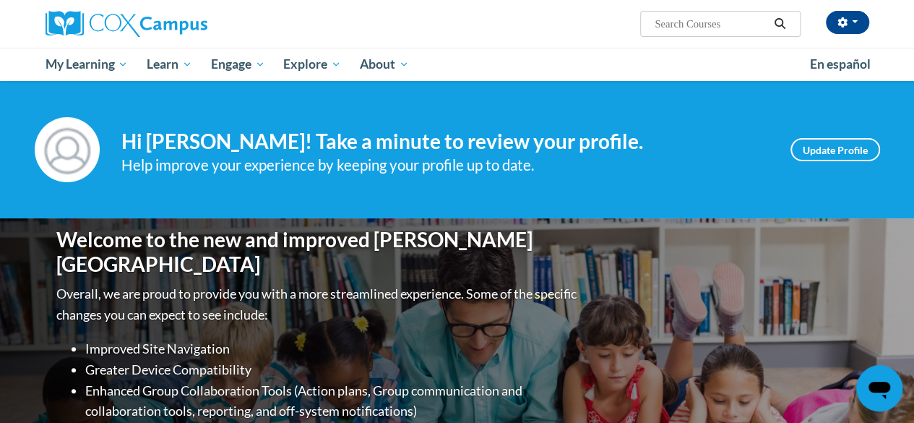
click at [705, 28] on input "Search..." at bounding box center [711, 23] width 116 height 17
type input "litlink"
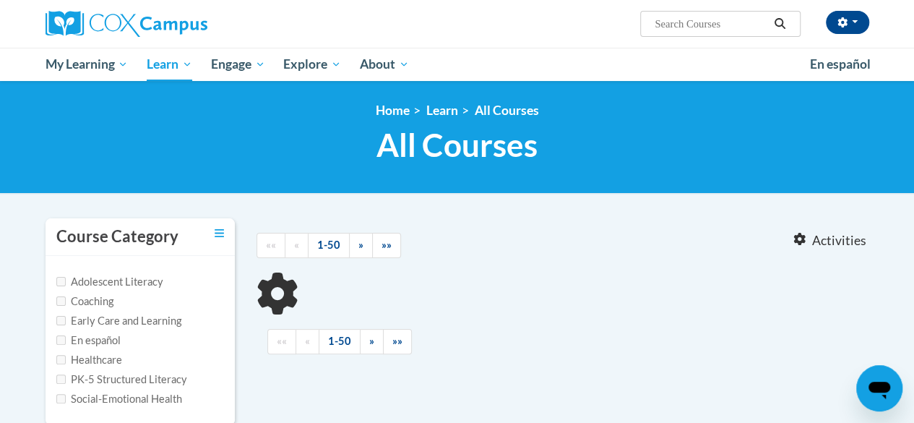
type input "litlink"
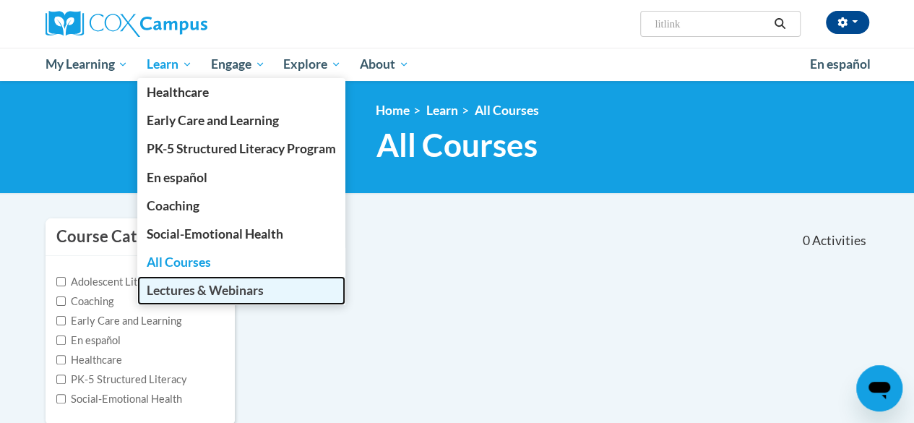
click at [183, 296] on span "Lectures & Webinars" at bounding box center [205, 290] width 117 height 15
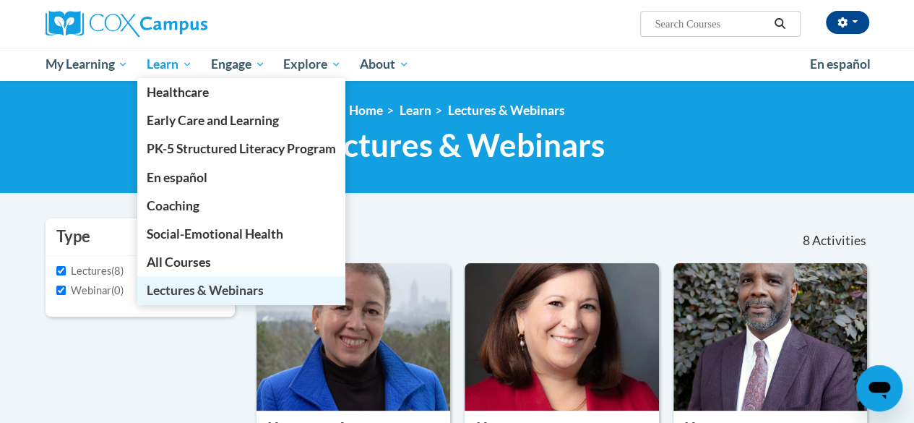
click at [207, 283] on span "Lectures & Webinars" at bounding box center [205, 290] width 117 height 15
